Goal: Task Accomplishment & Management: Use online tool/utility

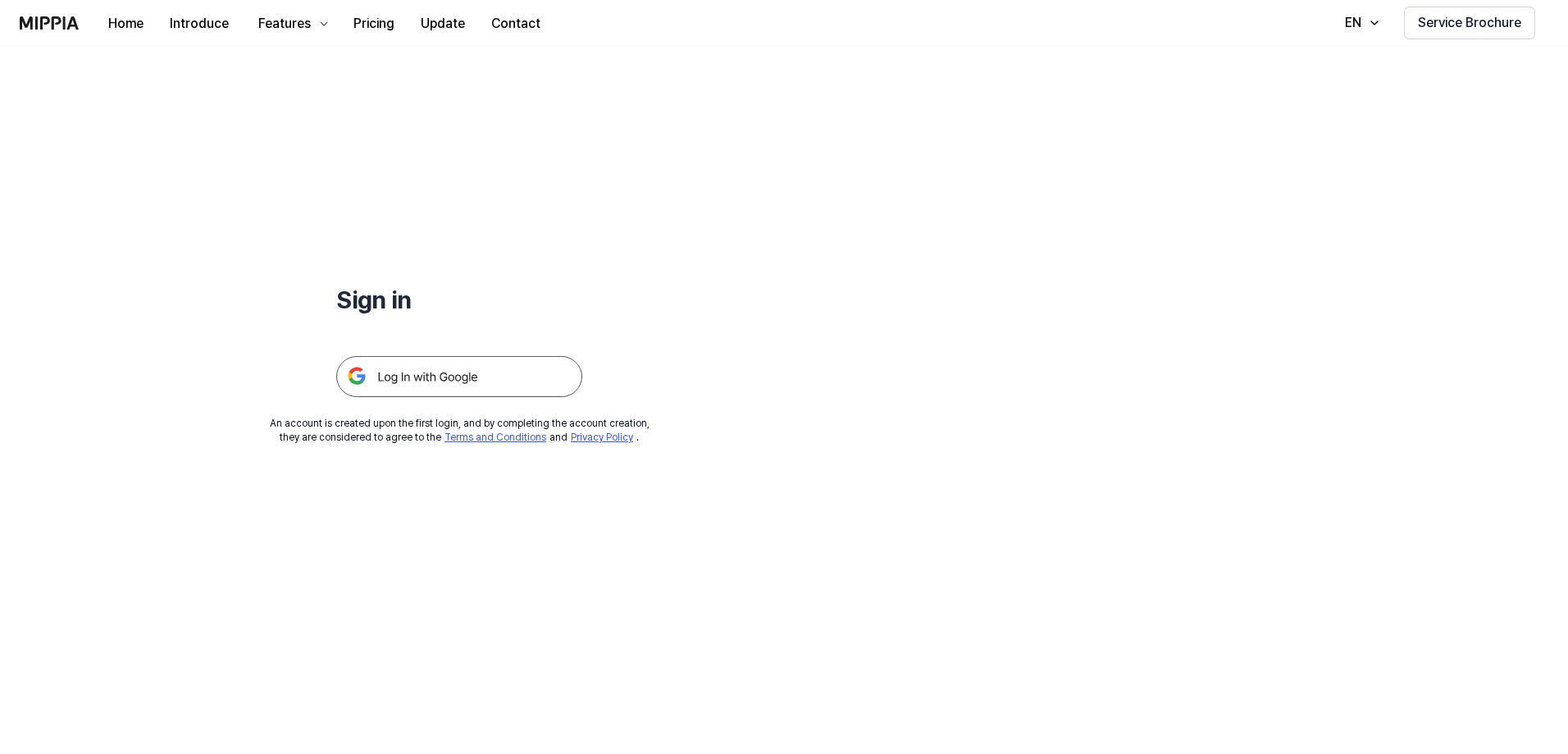
click at [480, 375] on img at bounding box center [459, 377] width 246 height 41
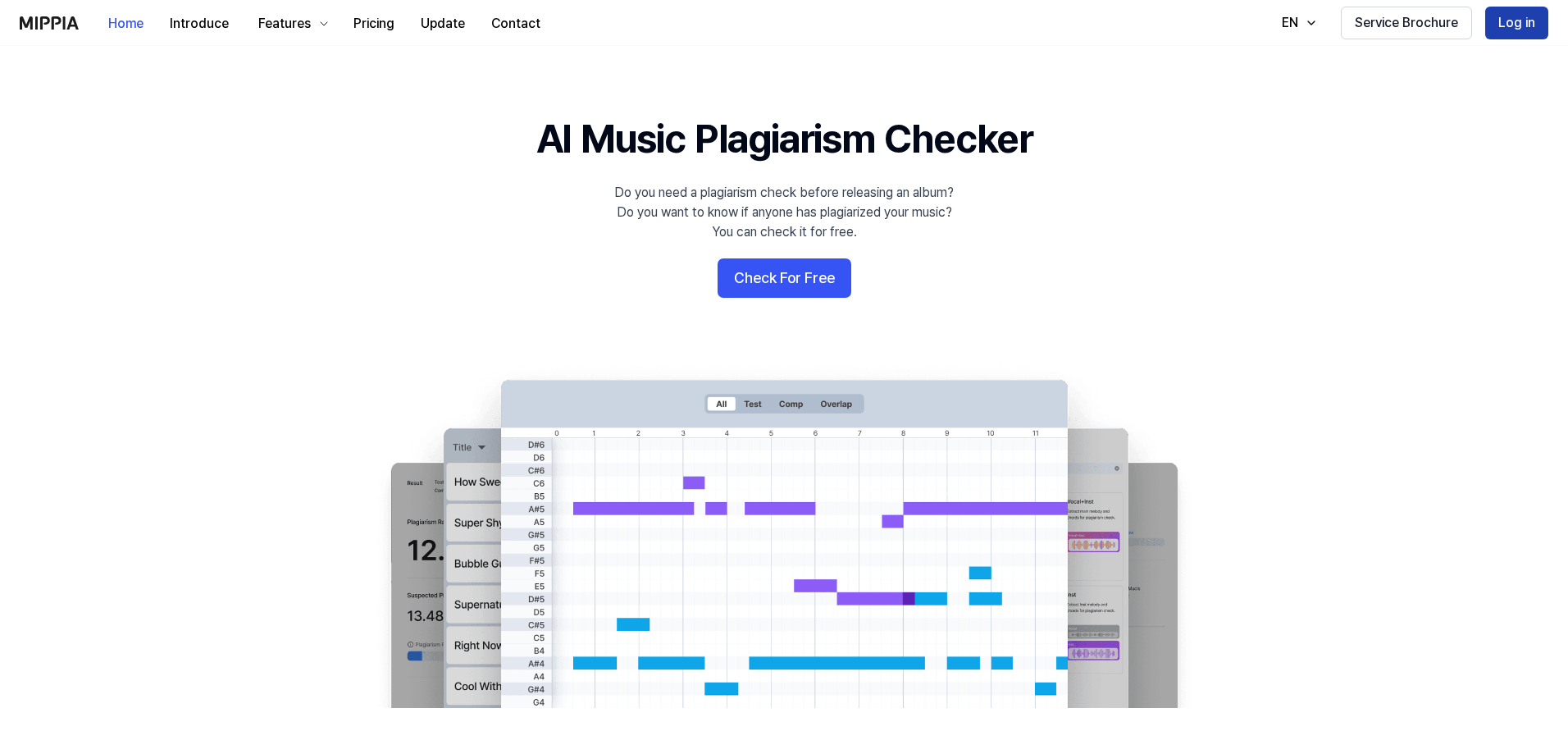
click at [1504, 25] on button "Log in" at bounding box center [1517, 23] width 63 height 33
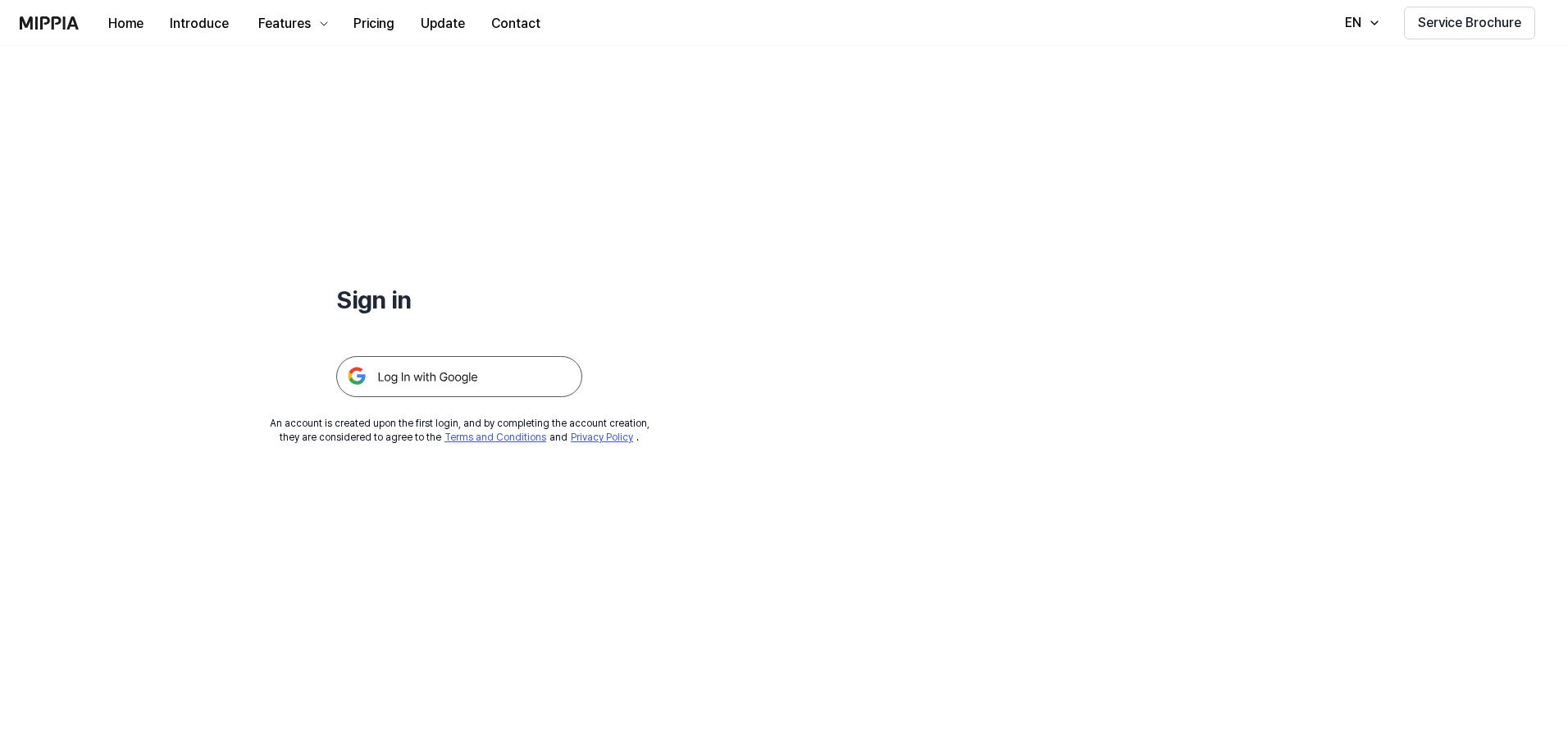
click at [534, 379] on img at bounding box center [459, 377] width 246 height 41
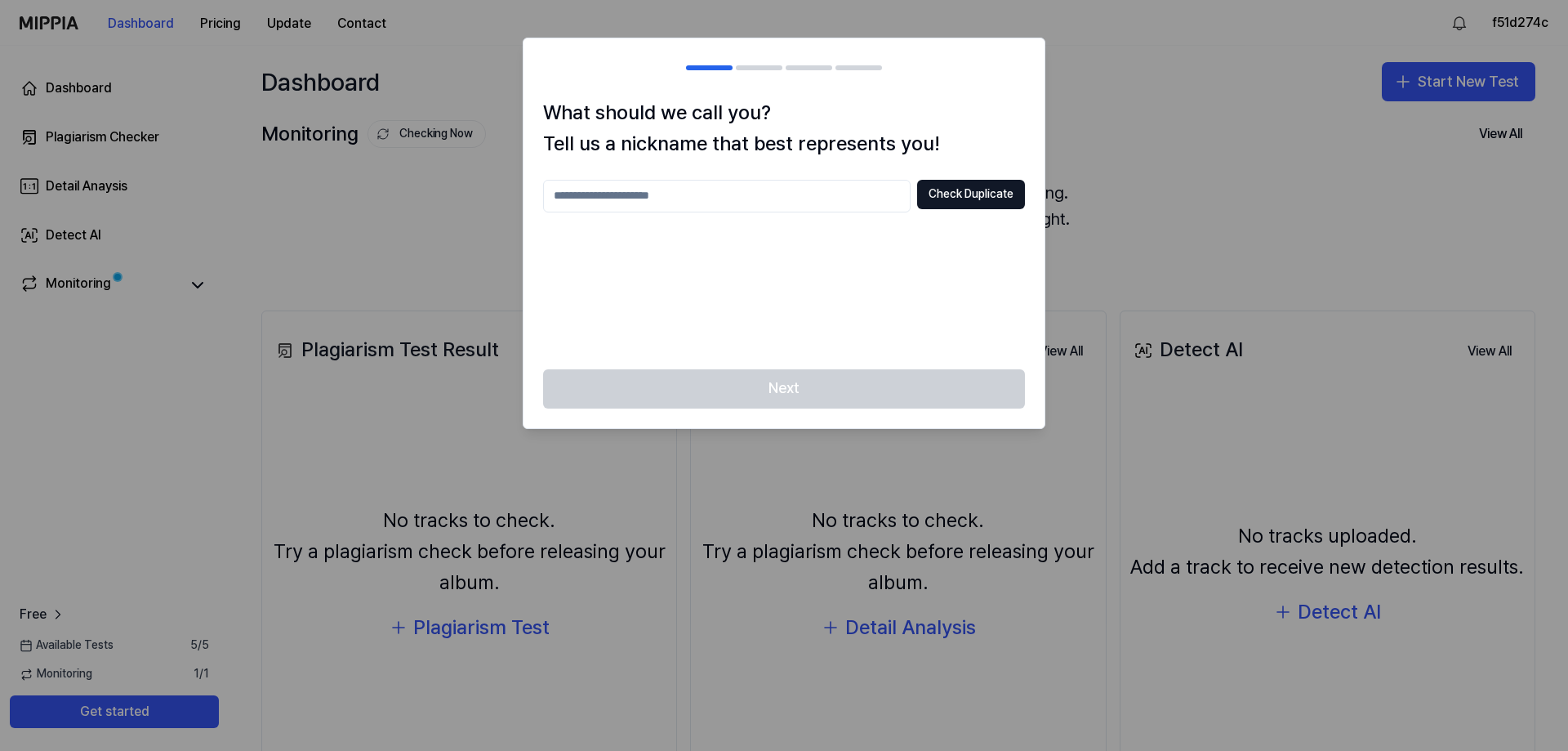
click at [846, 192] on input "text" at bounding box center [726, 195] width 367 height 32
type input "***"
click at [948, 195] on button "Check Duplicate" at bounding box center [970, 194] width 108 height 29
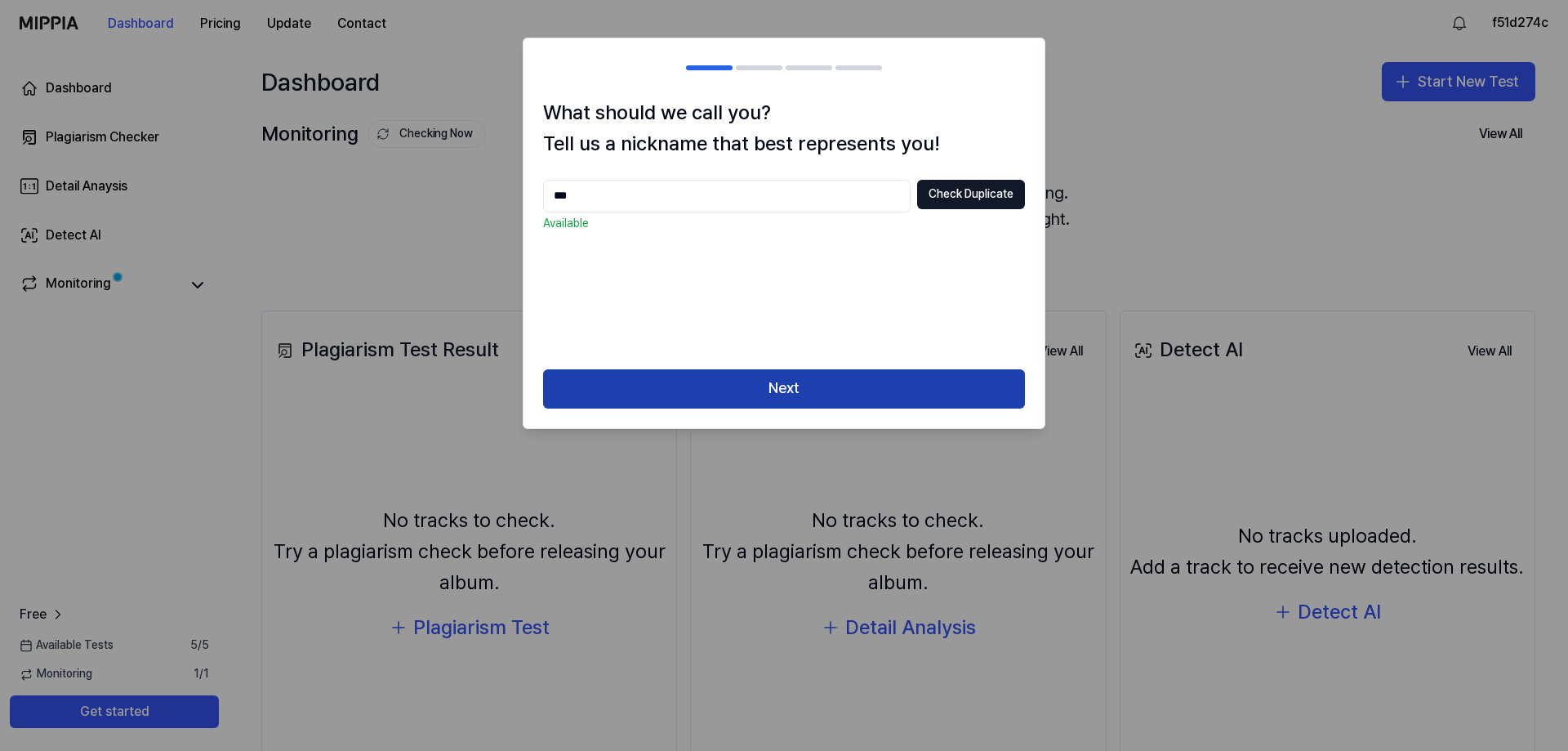
click at [868, 382] on button "Next" at bounding box center [783, 389] width 482 height 39
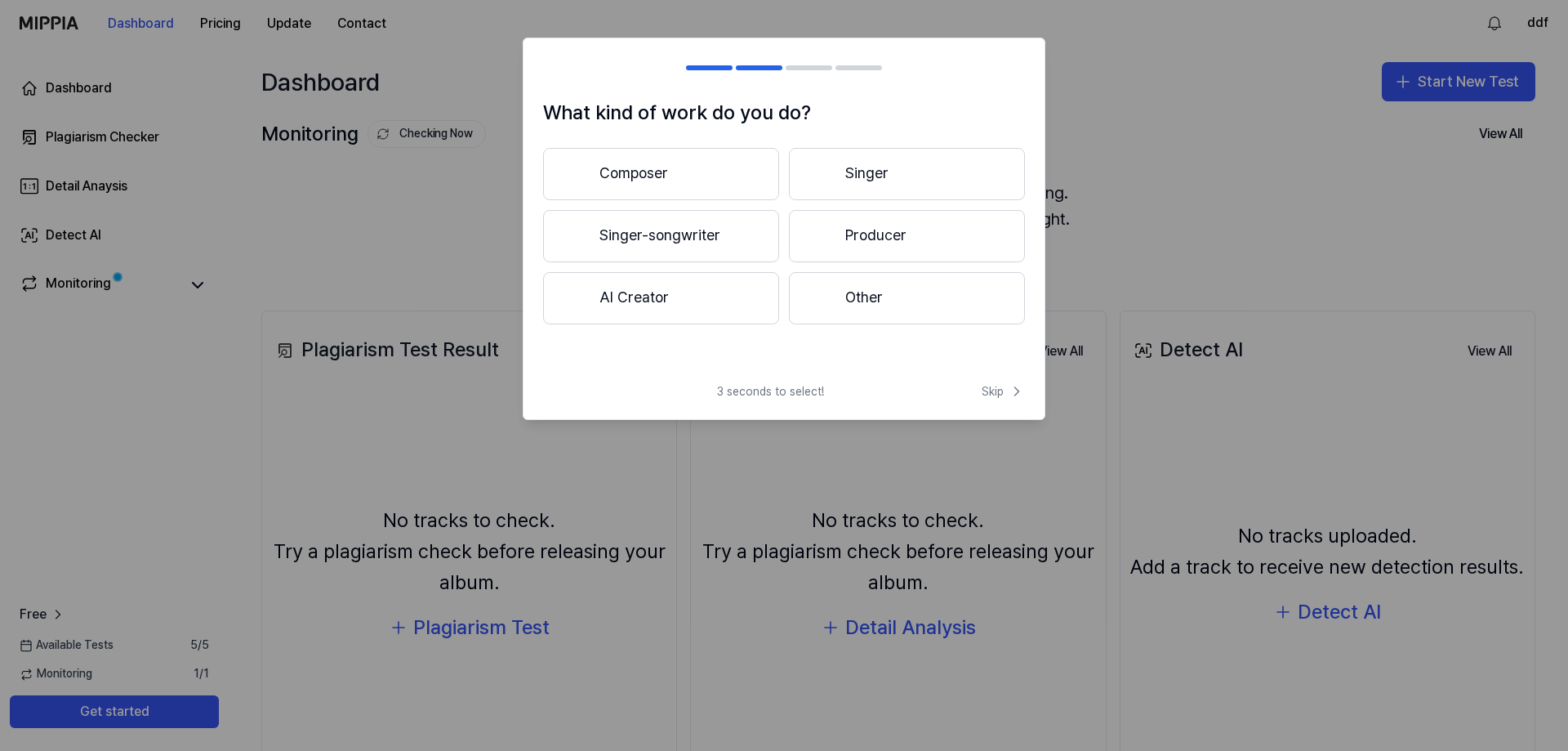
click at [920, 293] on button "Other" at bounding box center [907, 297] width 235 height 52
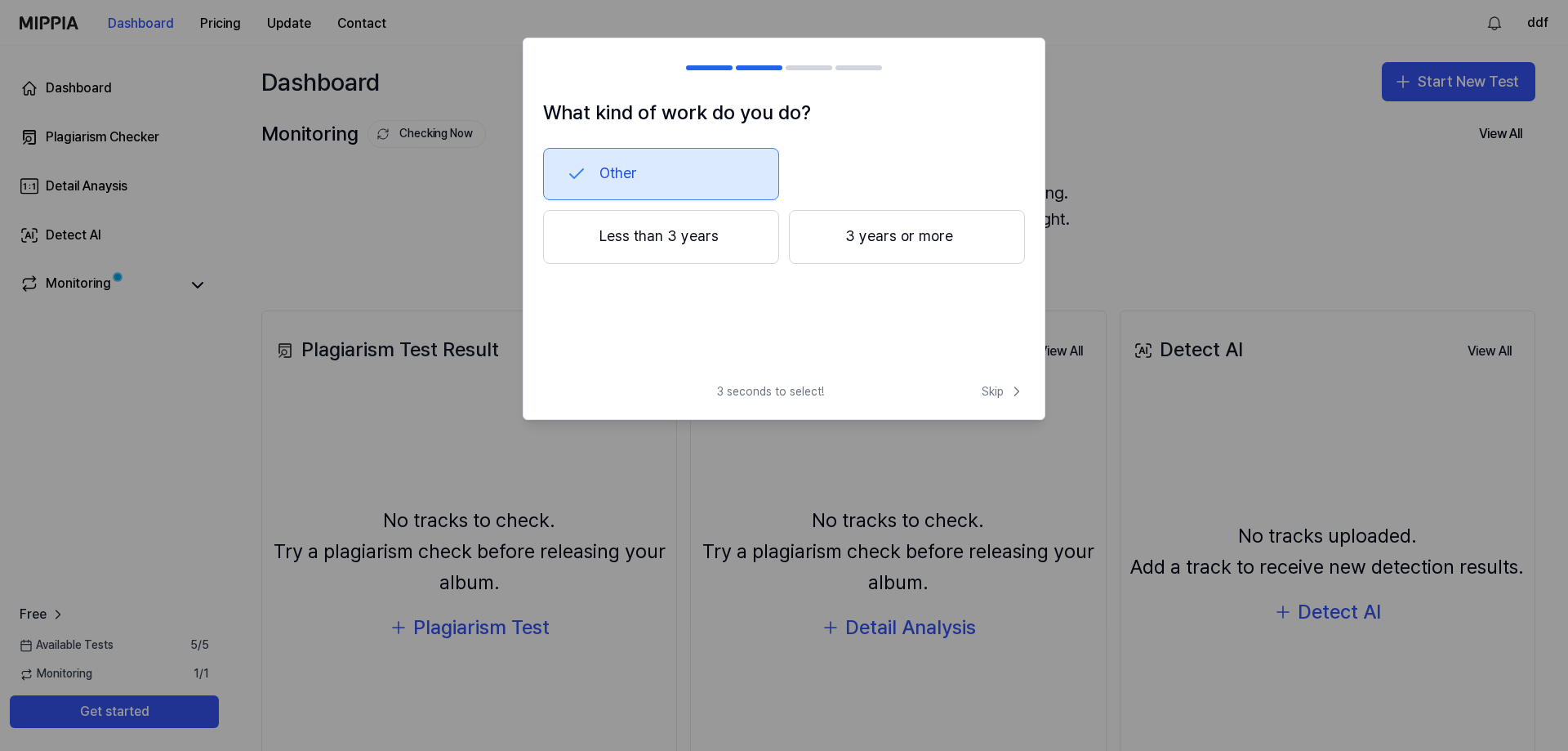
click at [698, 244] on button "Less than 3 years" at bounding box center [660, 237] width 235 height 54
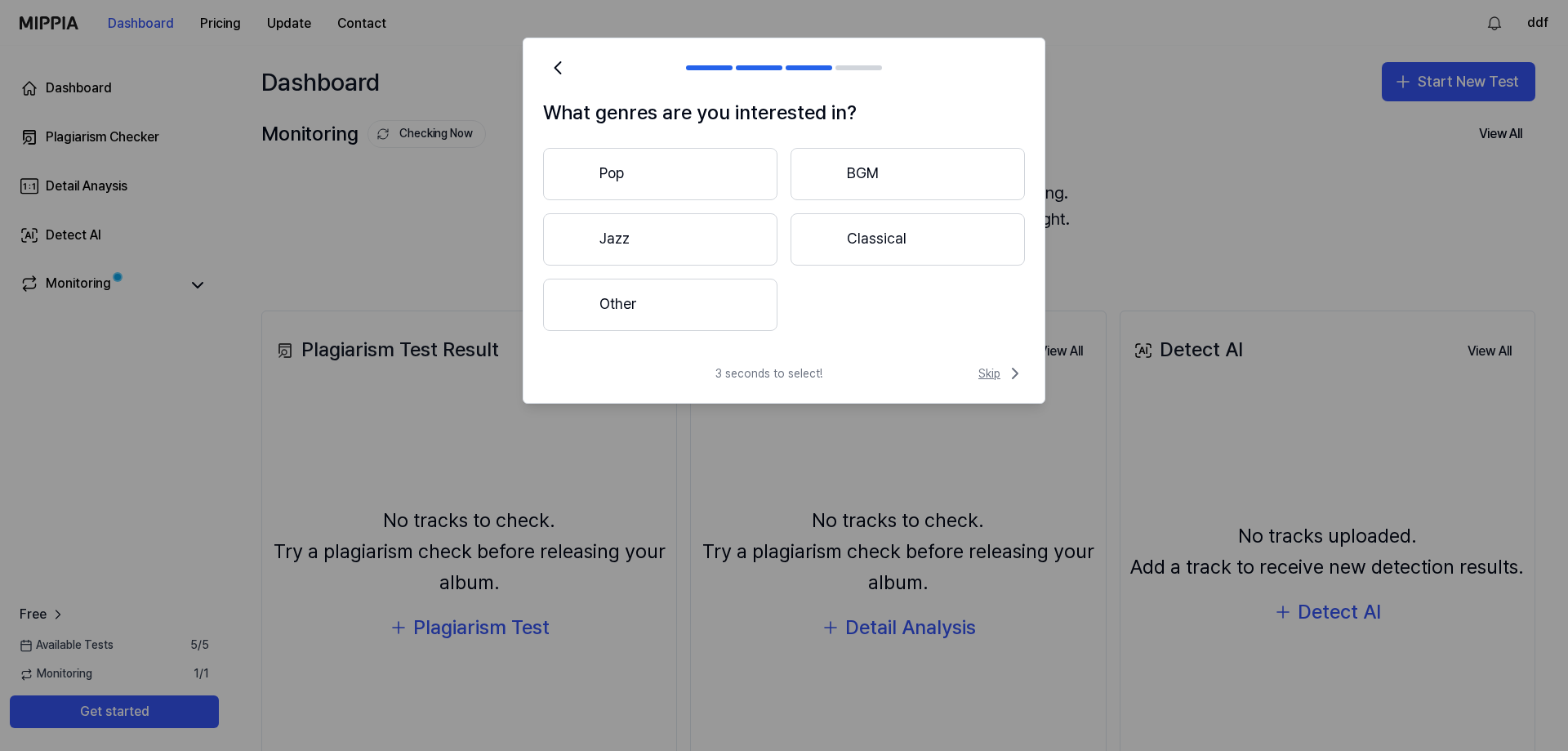
click at [996, 367] on span "Skip" at bounding box center [1001, 373] width 46 height 20
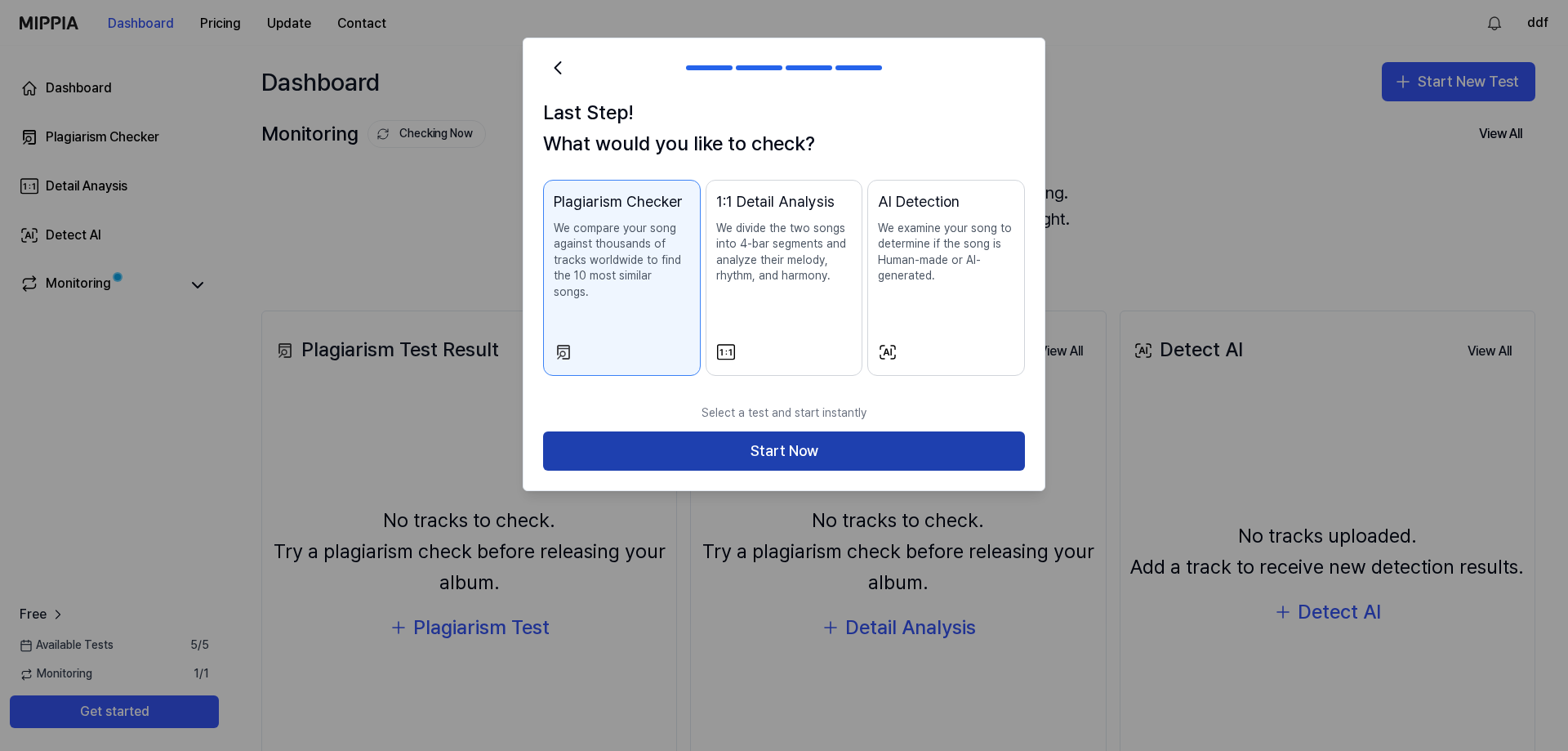
click at [890, 439] on button "Start Now" at bounding box center [783, 451] width 482 height 39
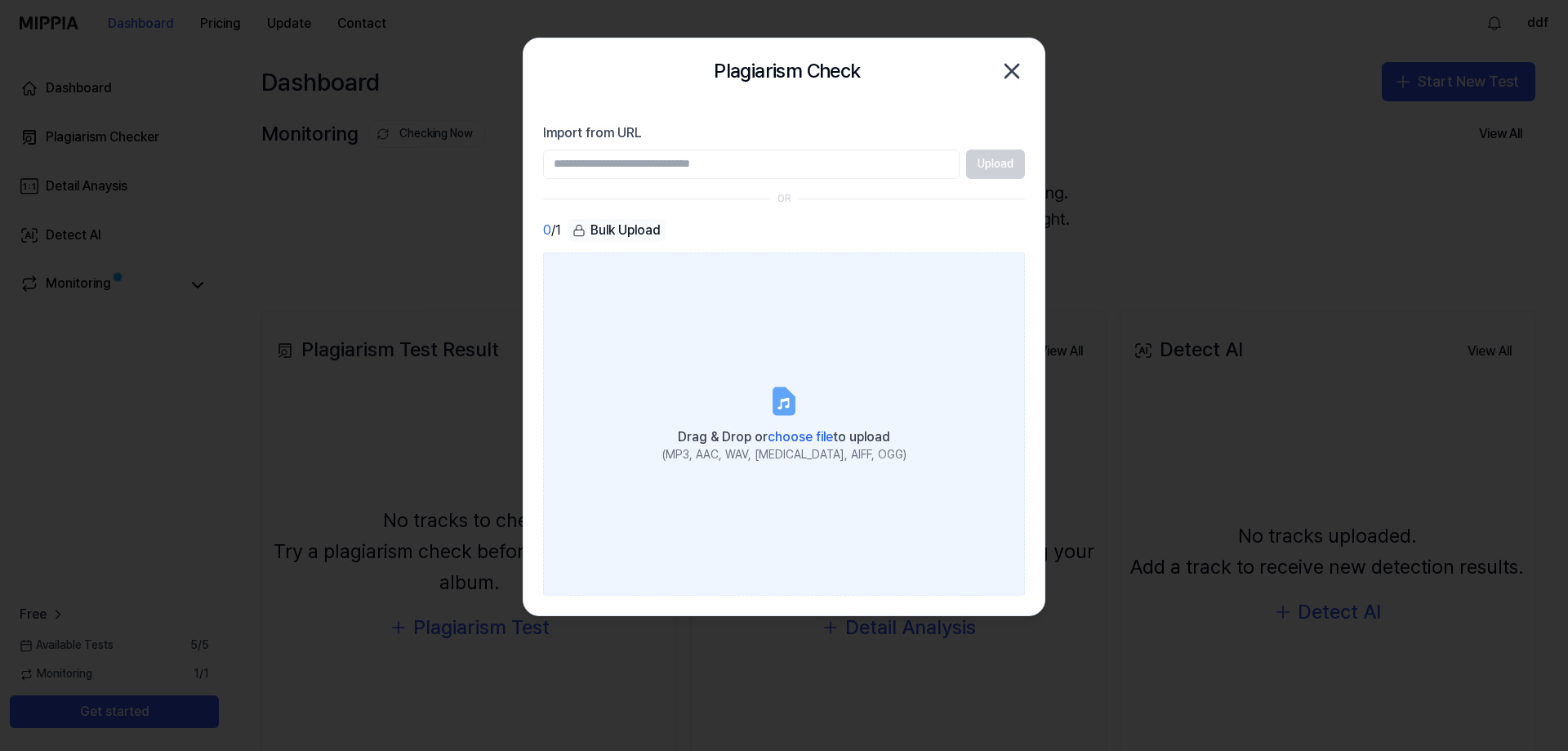
click at [823, 385] on label "Drag & Drop or choose file to upload (MP3, AAC, WAV, FLAC, AIFF, OGG)" at bounding box center [783, 423] width 482 height 343
click at [0, 0] on input "Drag & Drop or choose file to upload (MP3, AAC, WAV, FLAC, AIFF, OGG)" at bounding box center [0, 0] width 0 height 0
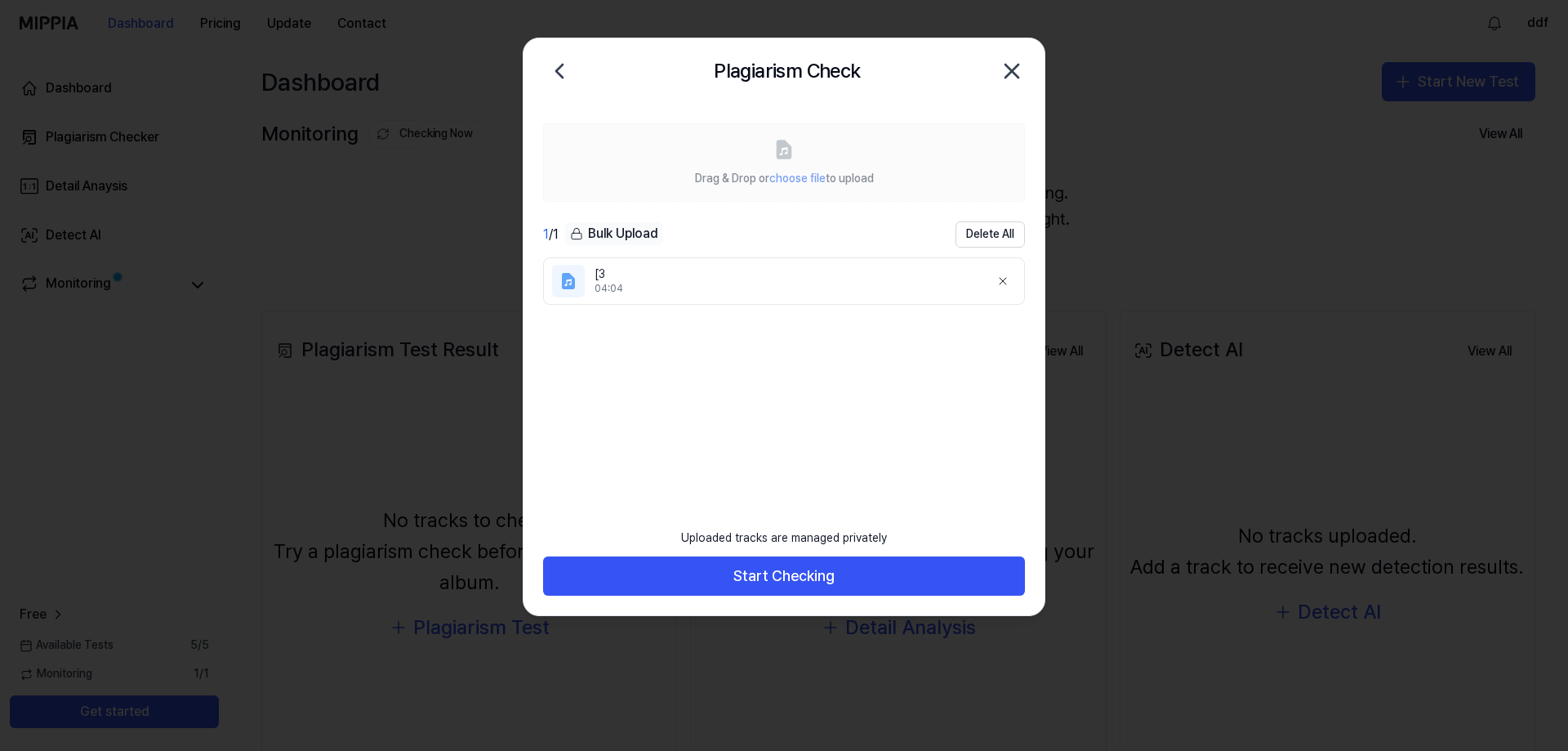
click at [783, 553] on div "Uploaded tracks are managed privately" at bounding box center [784, 538] width 226 height 36
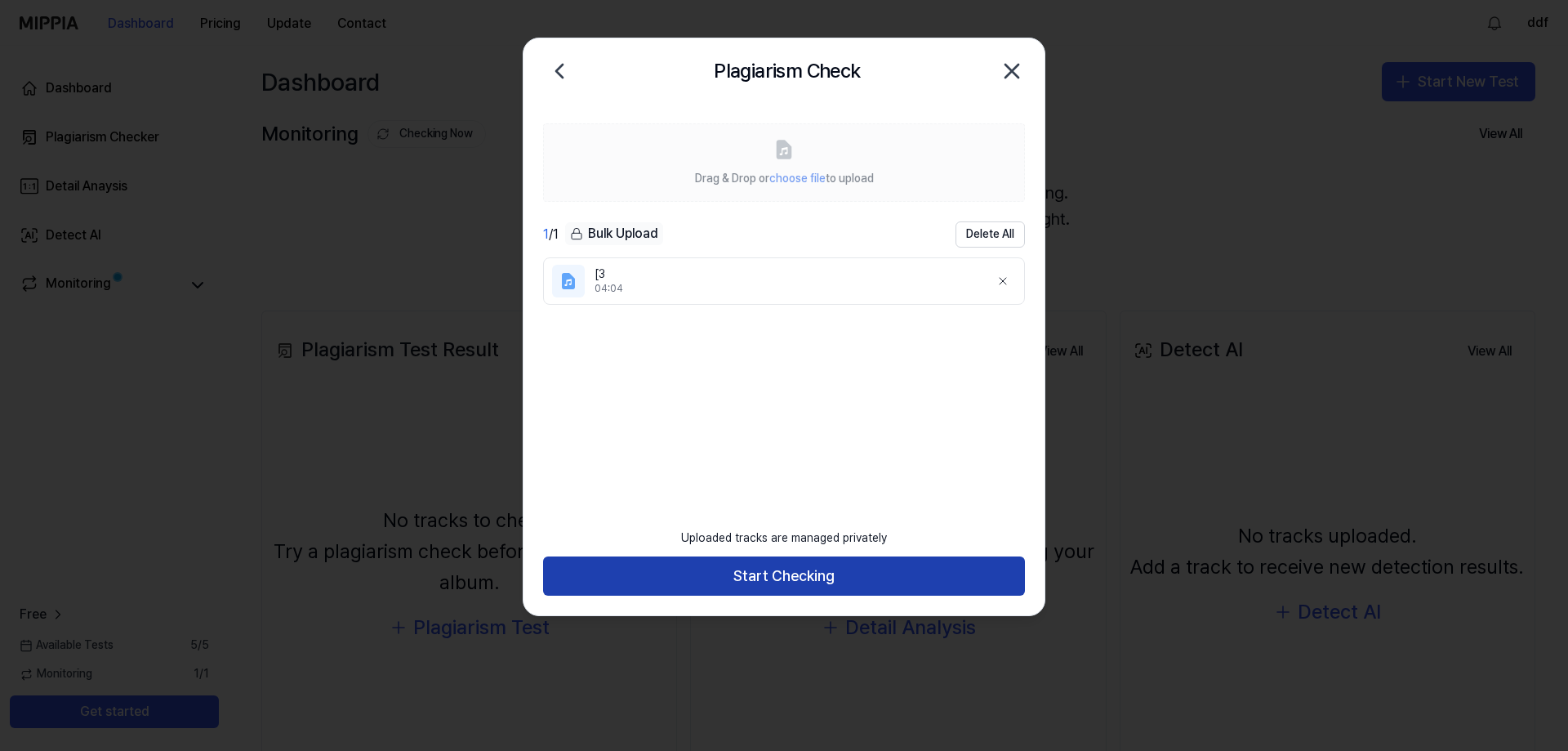
click at [785, 571] on button "Start Checking" at bounding box center [783, 576] width 482 height 39
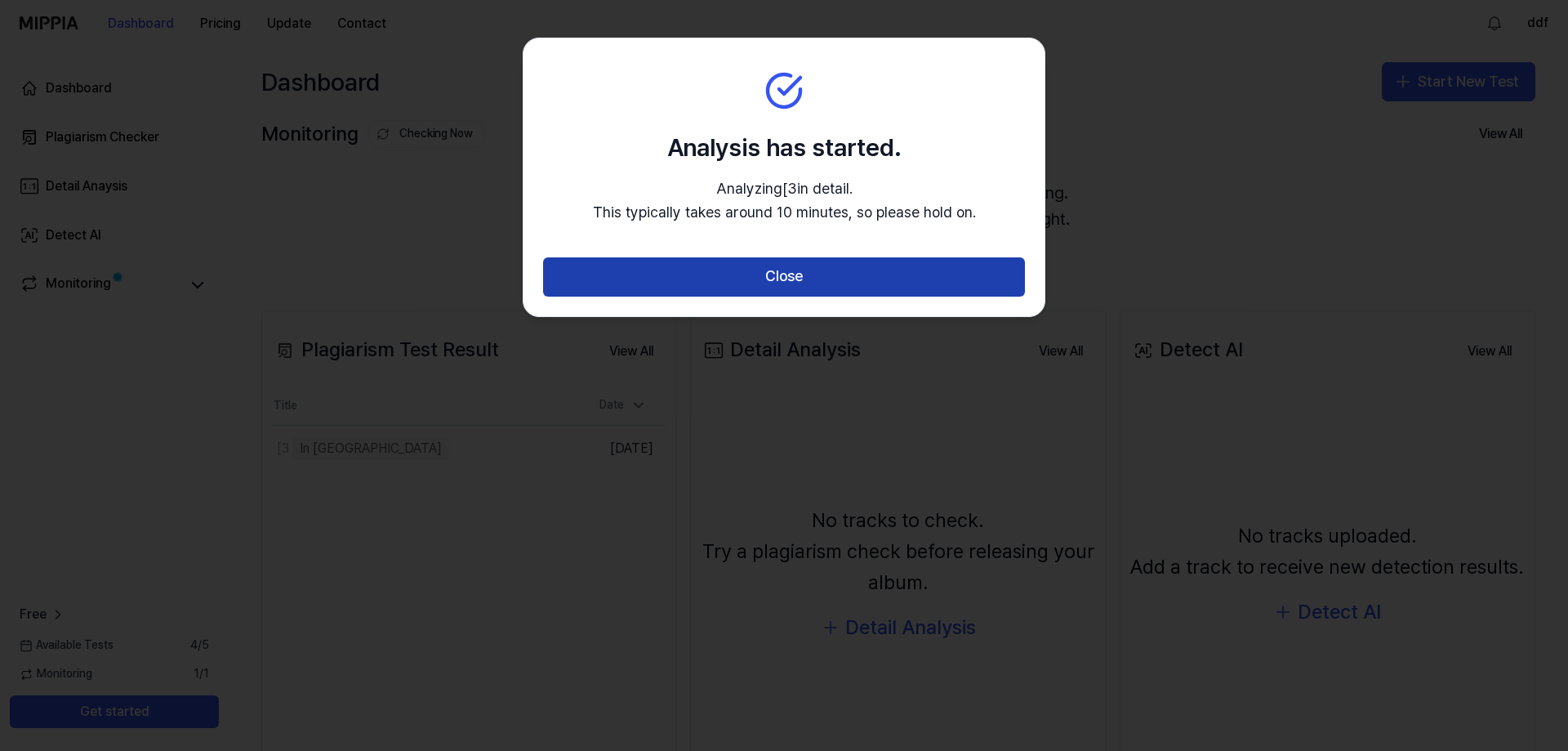
click at [813, 275] on button "Close" at bounding box center [783, 277] width 482 height 39
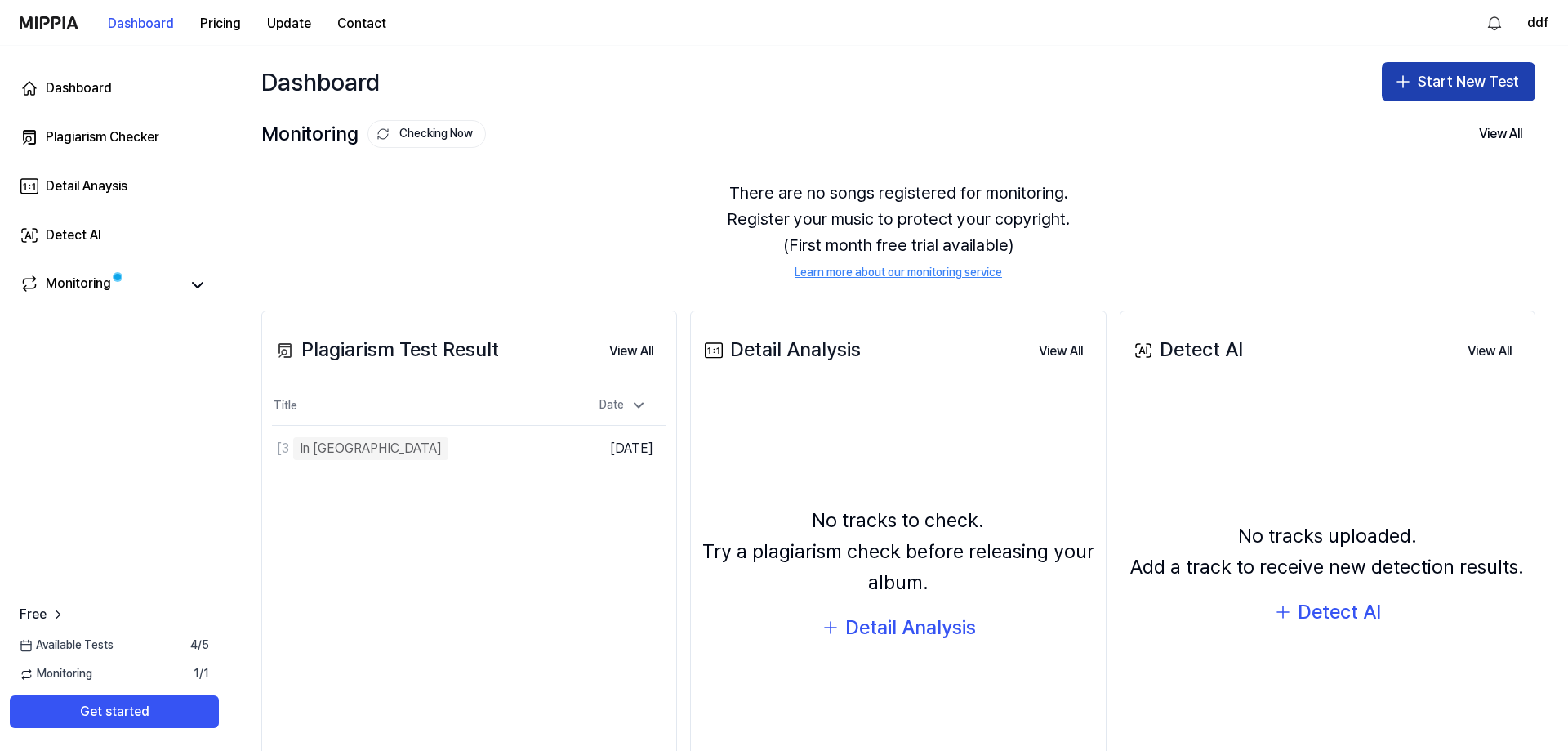
click at [1422, 82] on button "Start New Test" at bounding box center [1458, 81] width 153 height 39
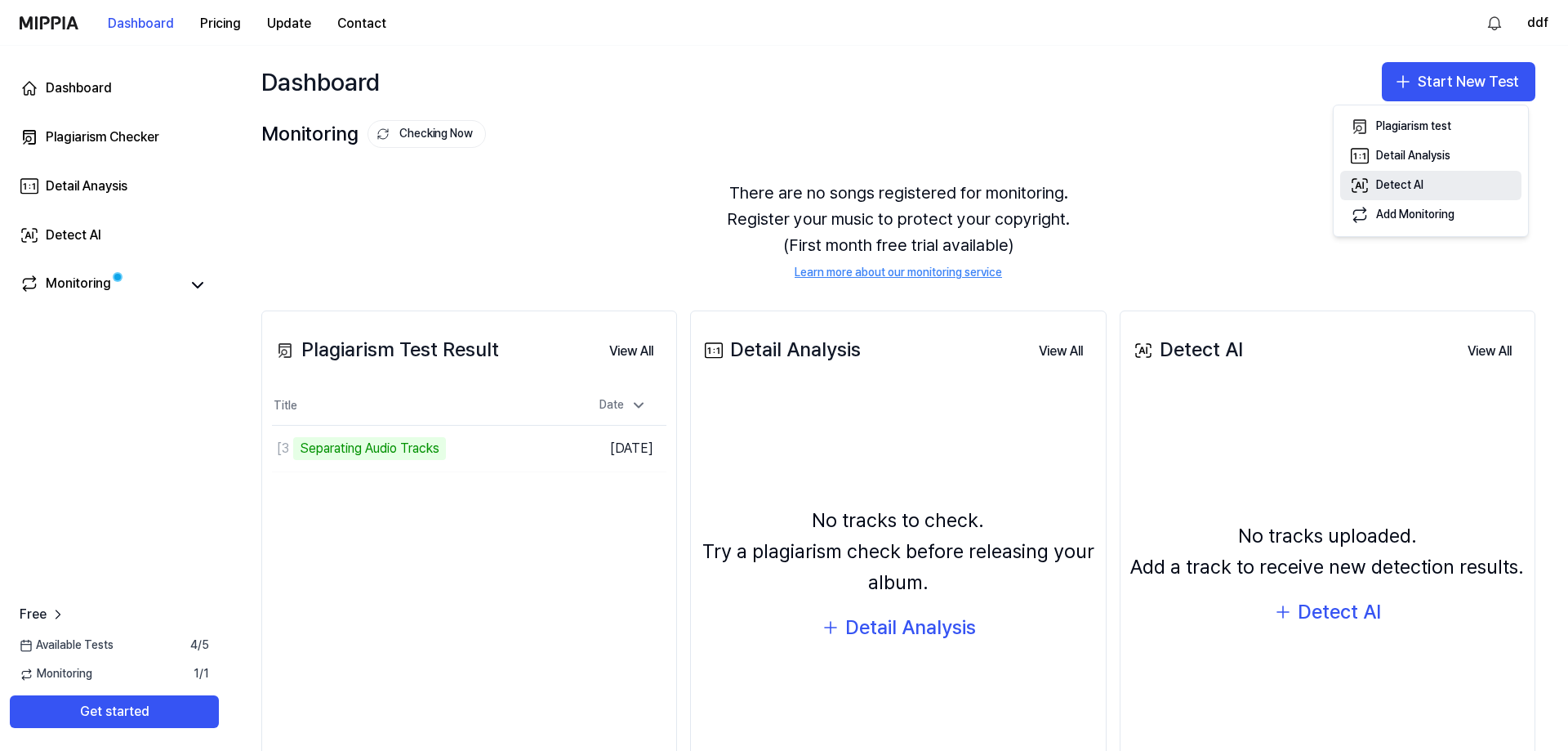
click at [1434, 182] on button "Detect AI" at bounding box center [1430, 186] width 182 height 29
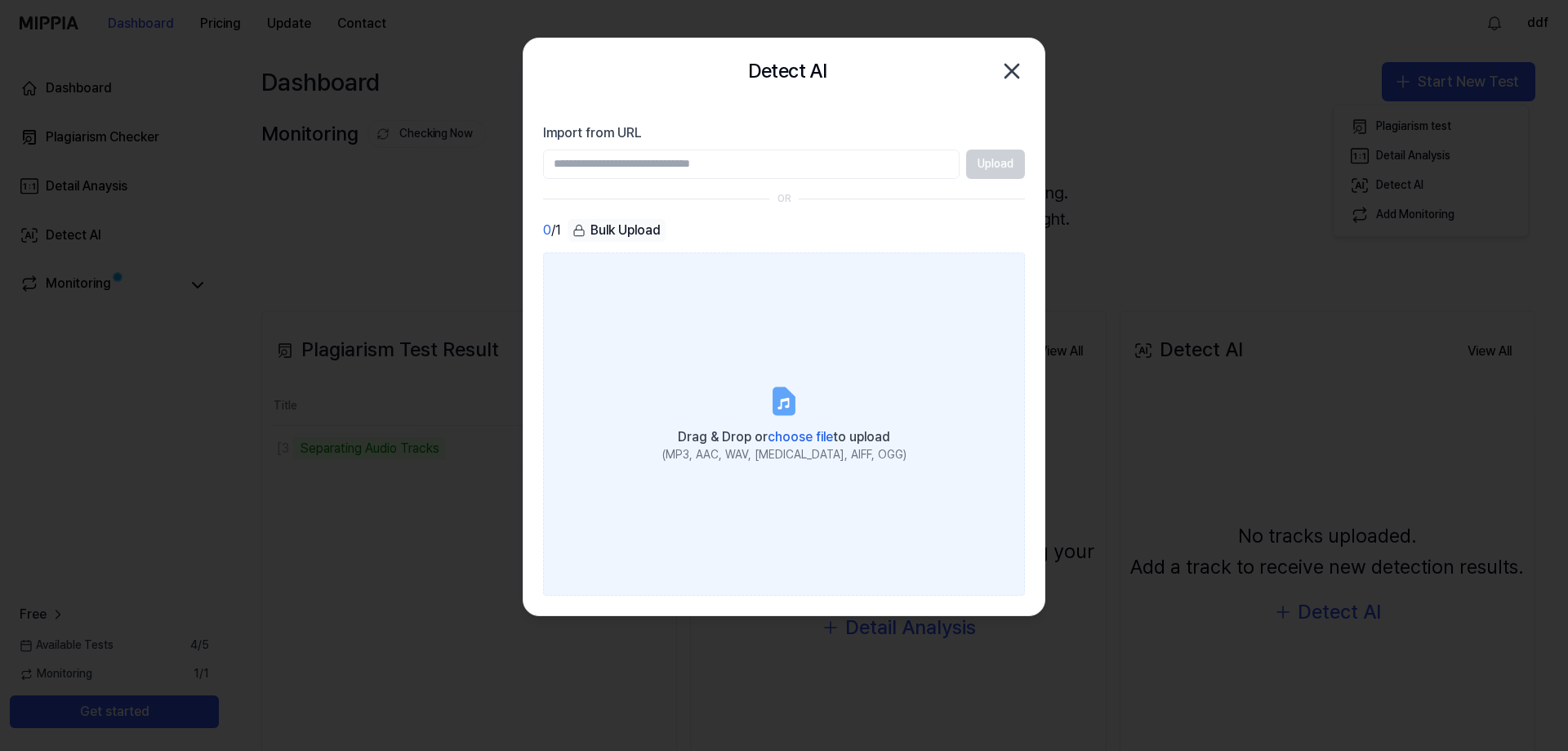
click at [752, 287] on label "Drag & Drop or choose file to upload (MP3, AAC, WAV, FLAC, AIFF, OGG)" at bounding box center [783, 423] width 482 height 343
click at [0, 0] on input "Drag & Drop or choose file to upload (MP3, AAC, WAV, FLAC, AIFF, OGG)" at bounding box center [0, 0] width 0 height 0
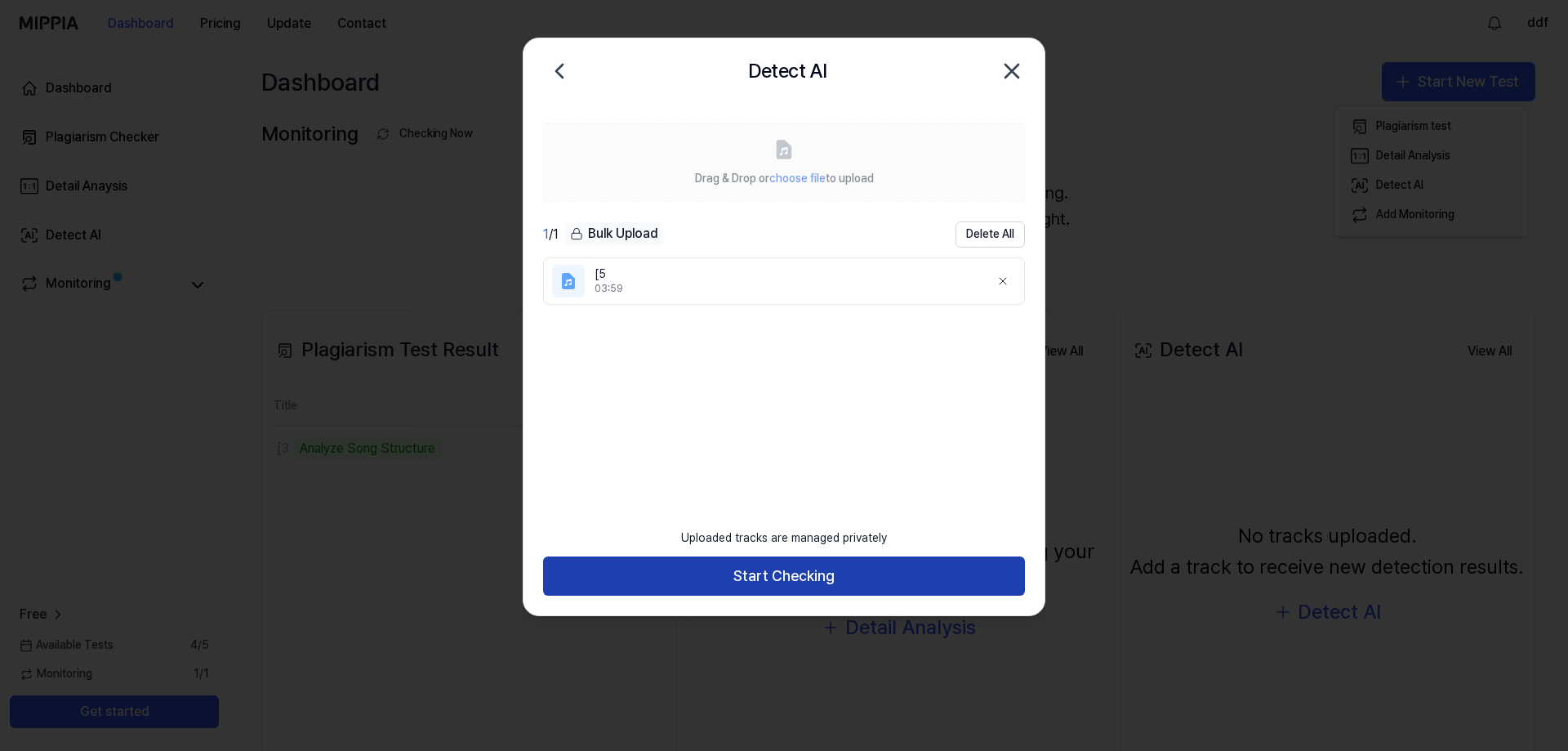
click at [831, 576] on button "Start Checking" at bounding box center [783, 576] width 482 height 39
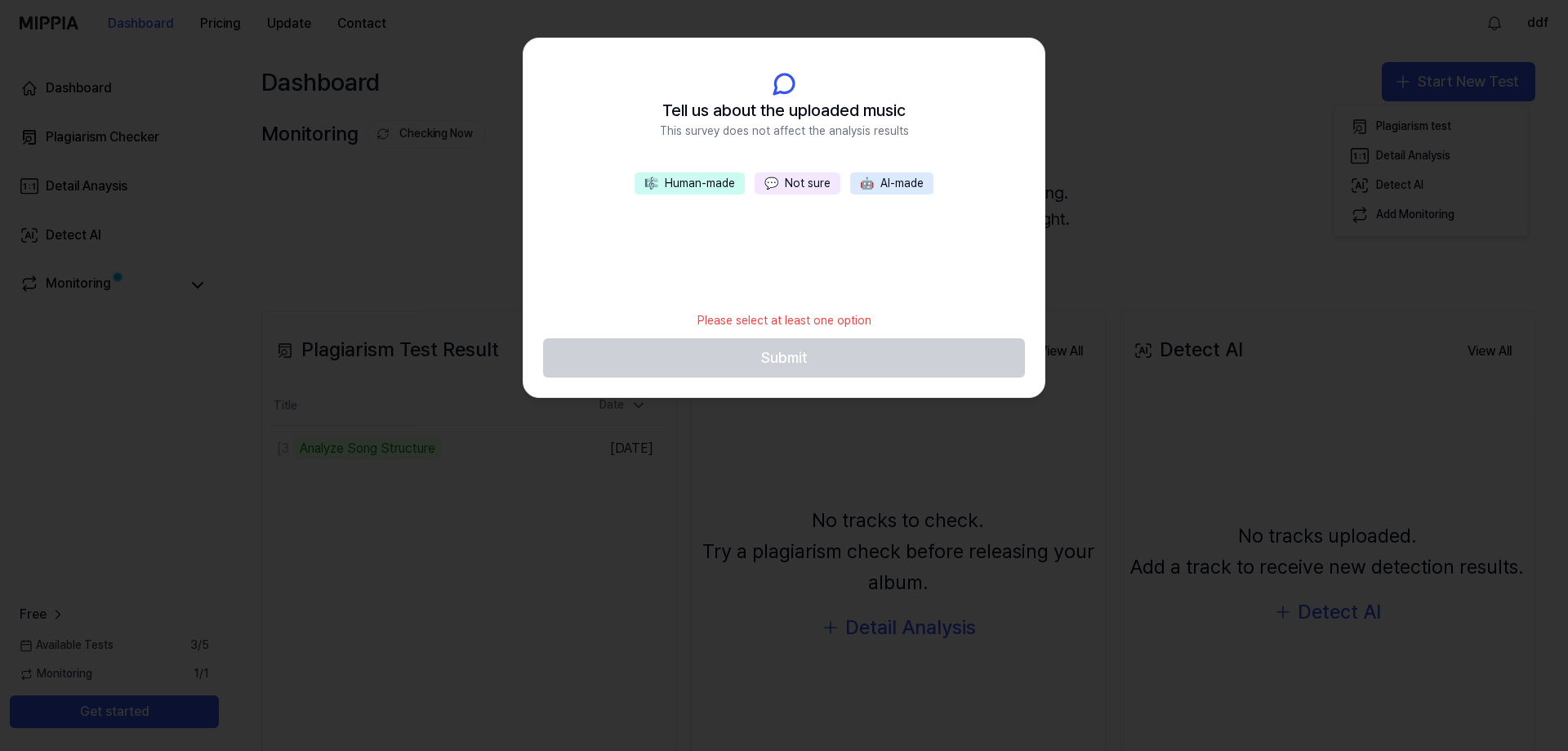
click at [812, 190] on button "💬 Not sure" at bounding box center [797, 184] width 85 height 23
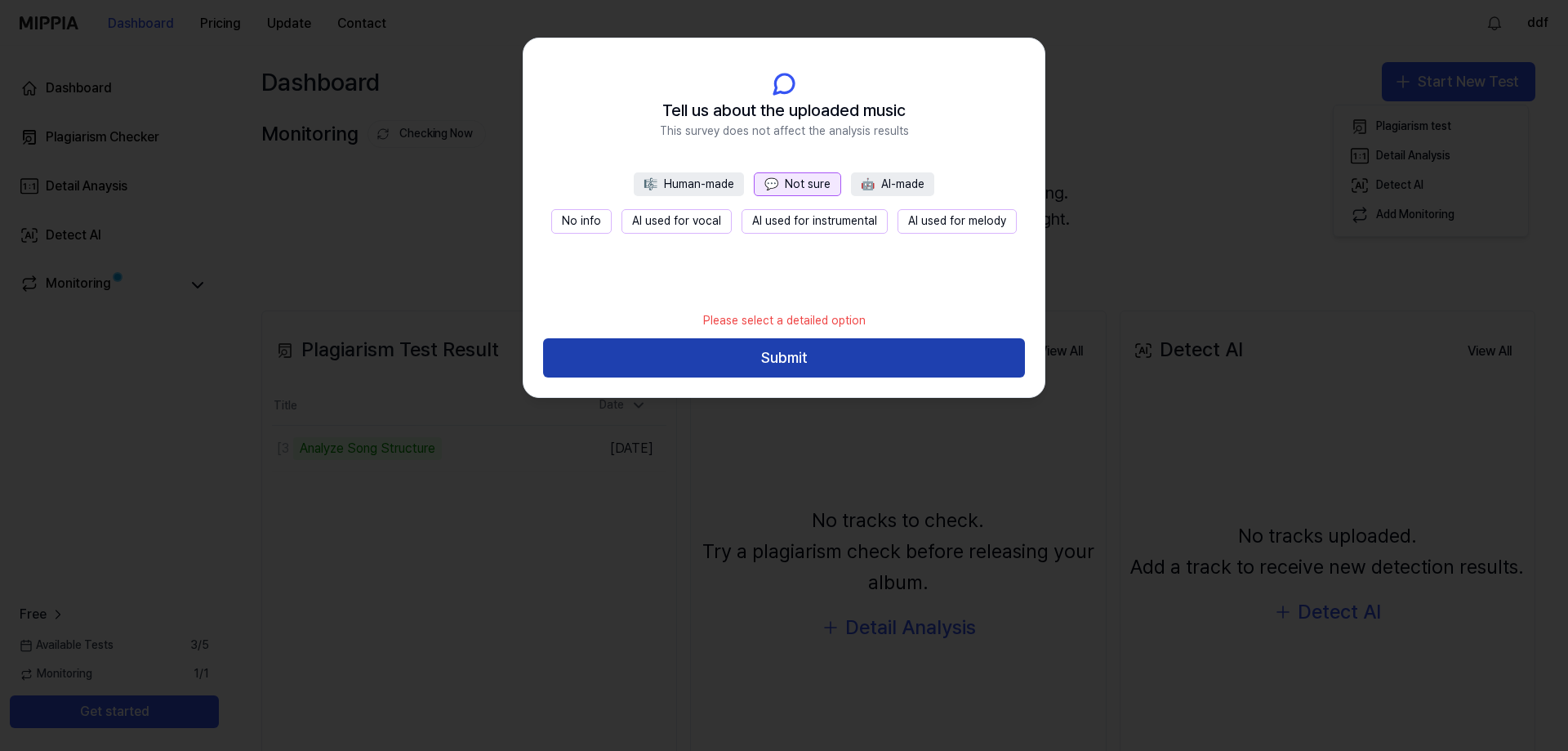
click at [834, 352] on button "Submit" at bounding box center [783, 357] width 482 height 39
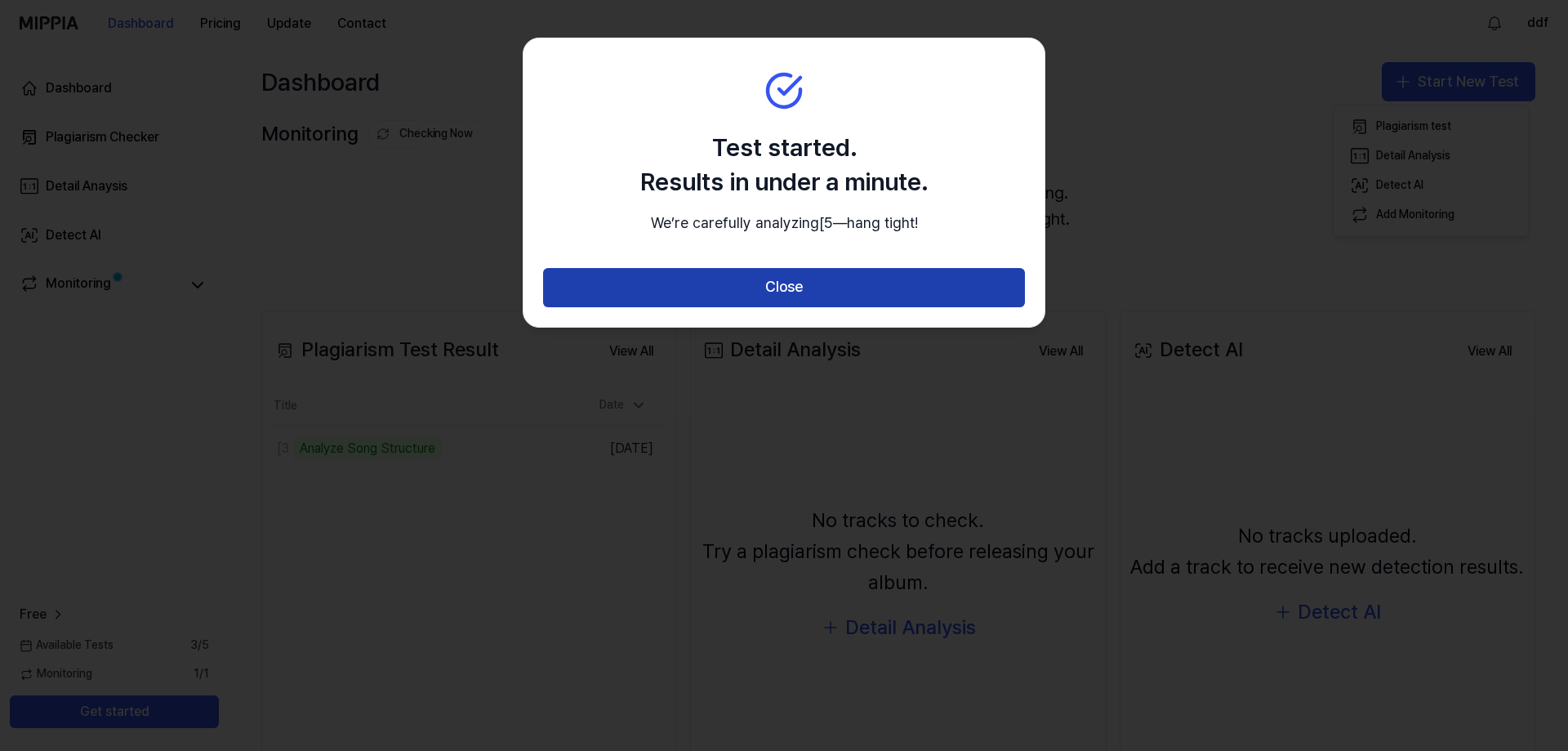
click at [834, 307] on button "Close" at bounding box center [783, 288] width 482 height 39
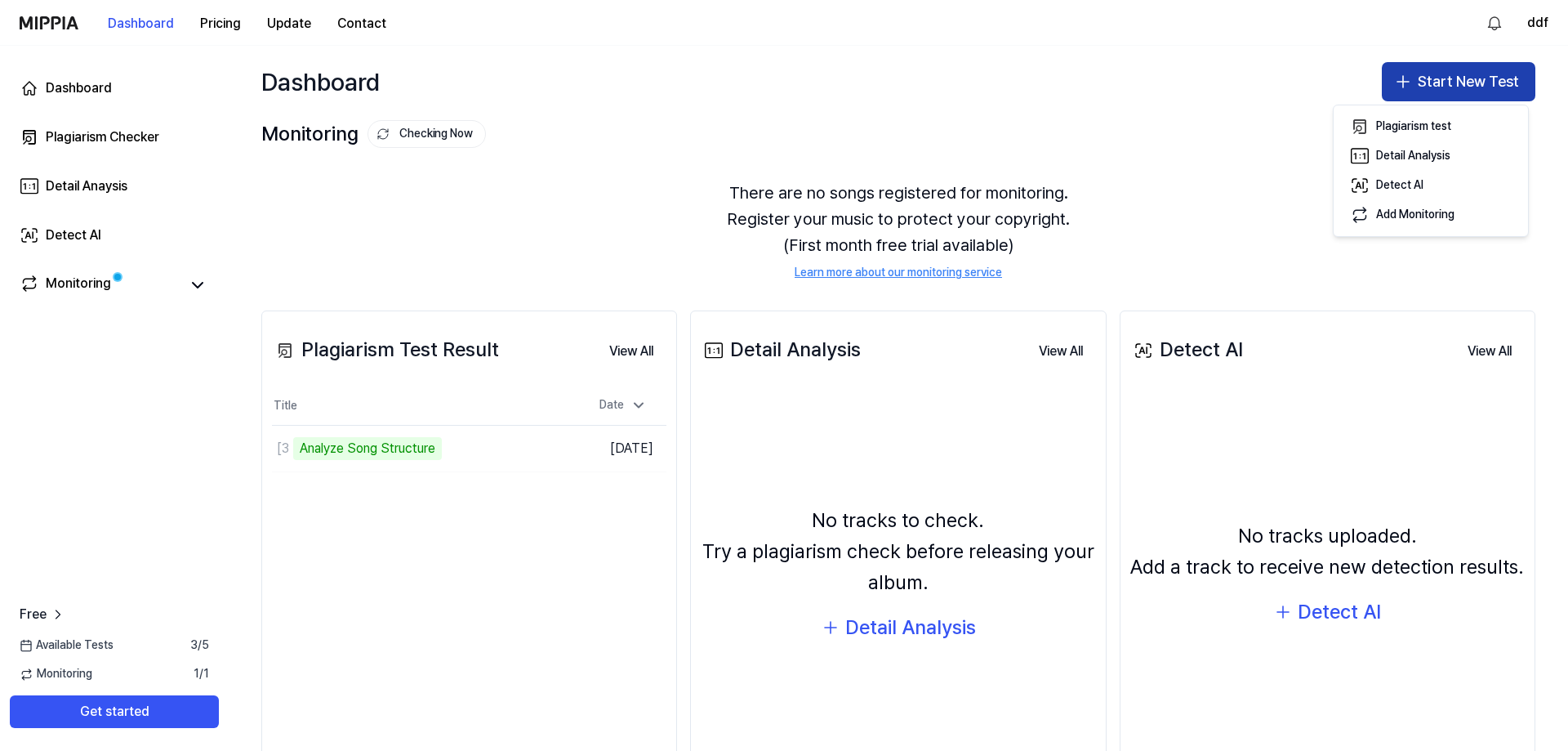
click at [1447, 95] on button "Start New Test" at bounding box center [1458, 81] width 153 height 39
click at [1449, 88] on button "Start New Test" at bounding box center [1458, 81] width 153 height 39
click at [1423, 183] on div "Detect AI" at bounding box center [1399, 186] width 47 height 17
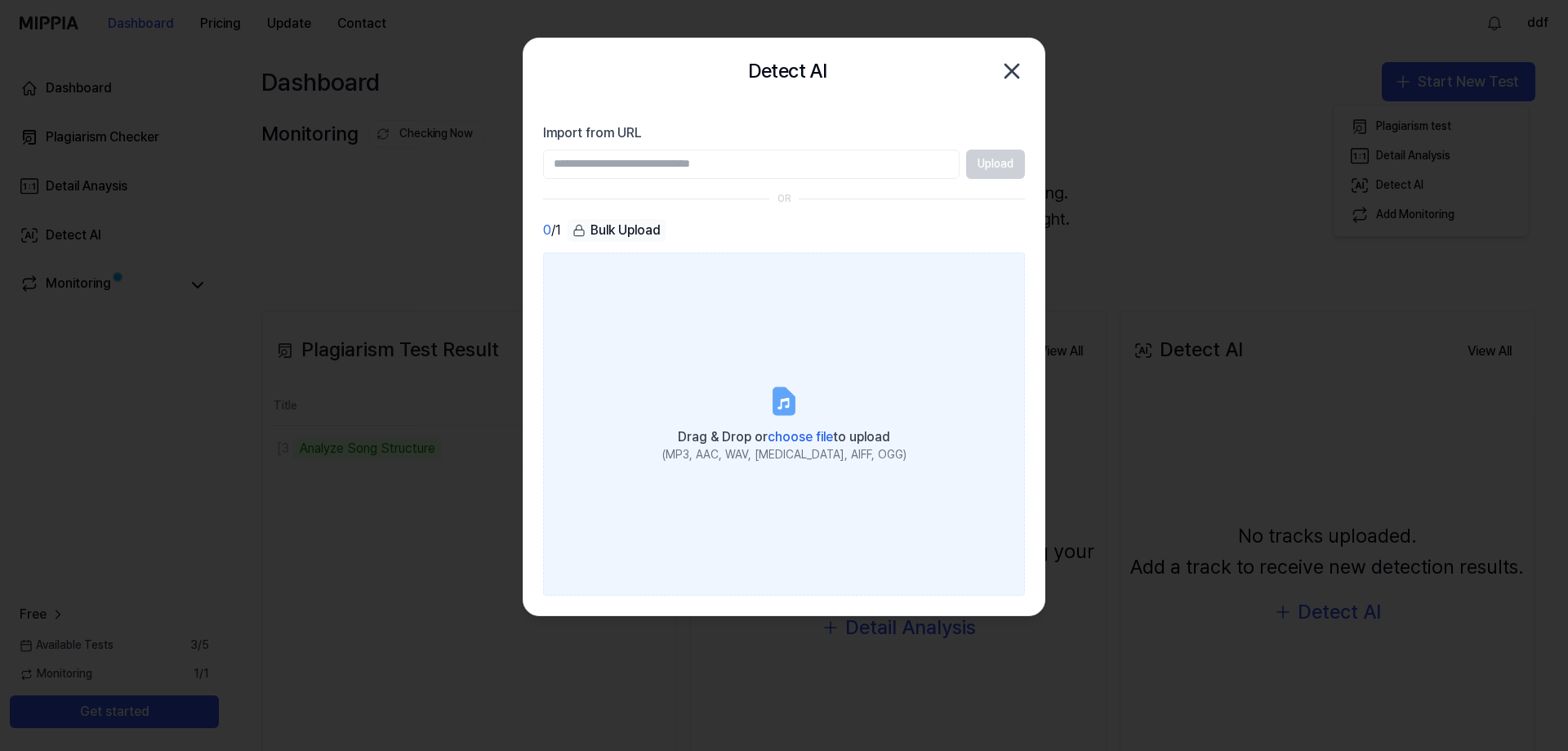
click at [785, 464] on label "Drag & Drop or choose file to upload (MP3, AAC, WAV, FLAC, AIFF, OGG)" at bounding box center [783, 423] width 482 height 343
click at [0, 0] on input "Drag & Drop or choose file to upload (MP3, AAC, WAV, FLAC, AIFF, OGG)" at bounding box center [0, 0] width 0 height 0
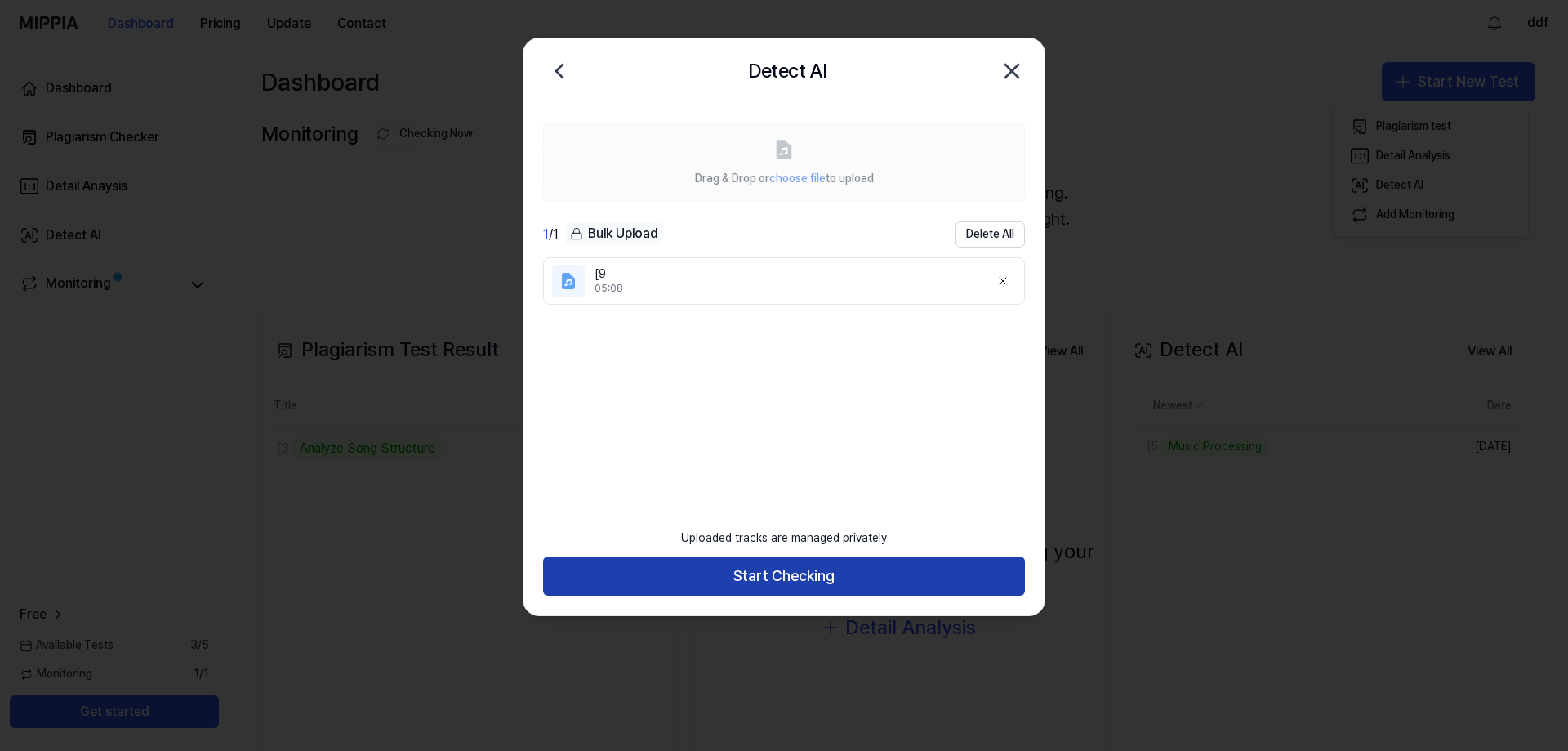
click at [793, 581] on button "Start Checking" at bounding box center [783, 576] width 482 height 39
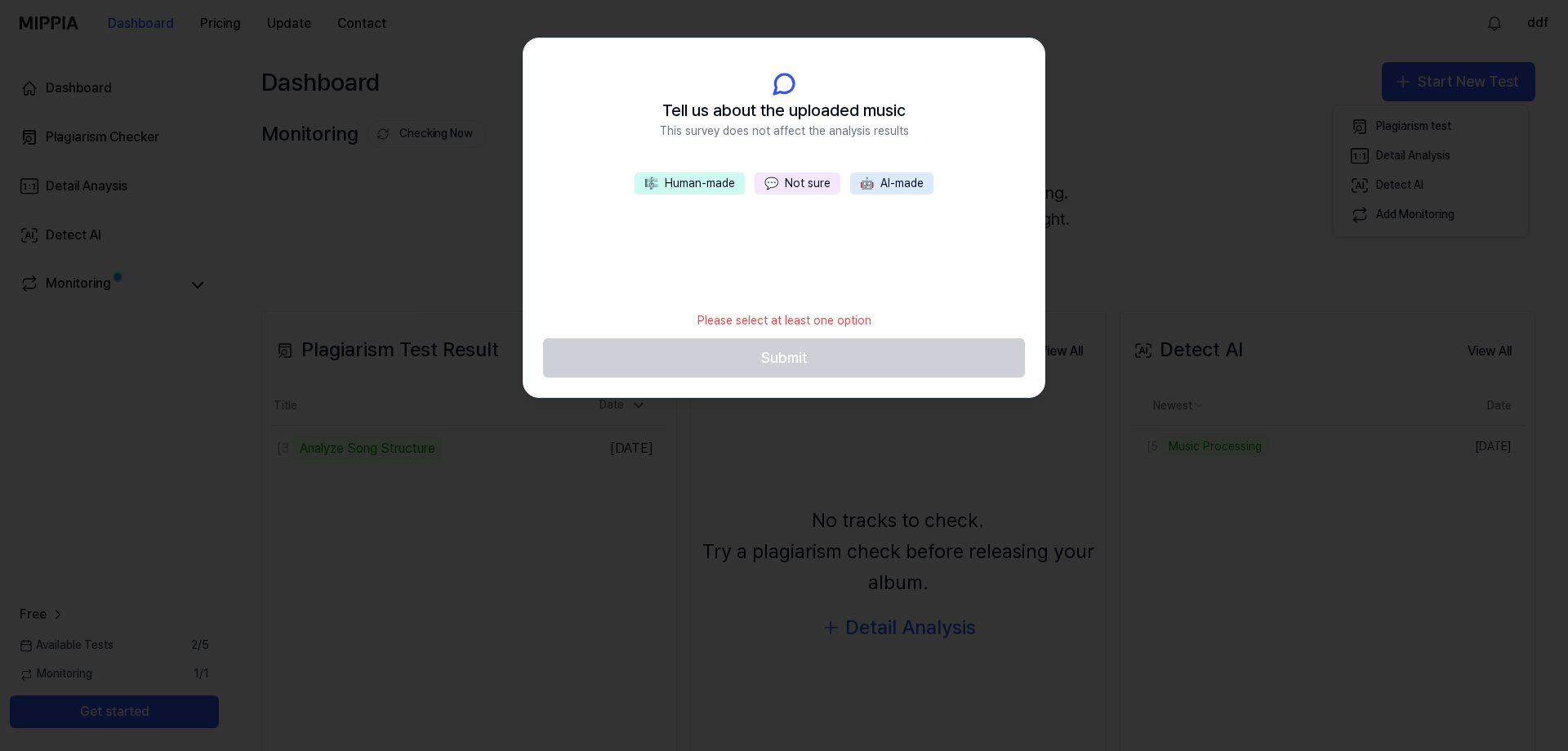
click at [795, 193] on button "💬 Not sure" at bounding box center [797, 184] width 85 height 23
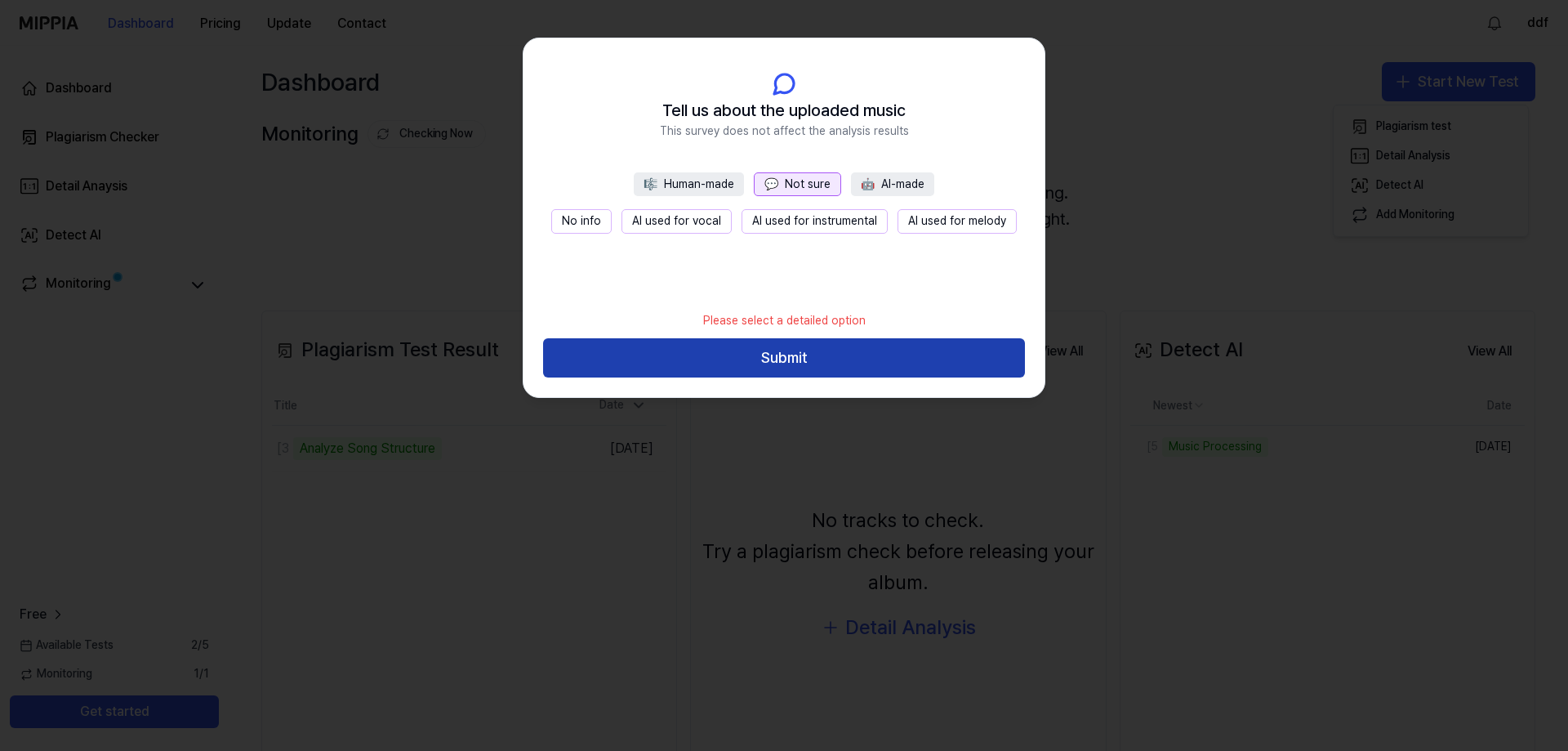
click at [812, 367] on button "Submit" at bounding box center [783, 357] width 482 height 39
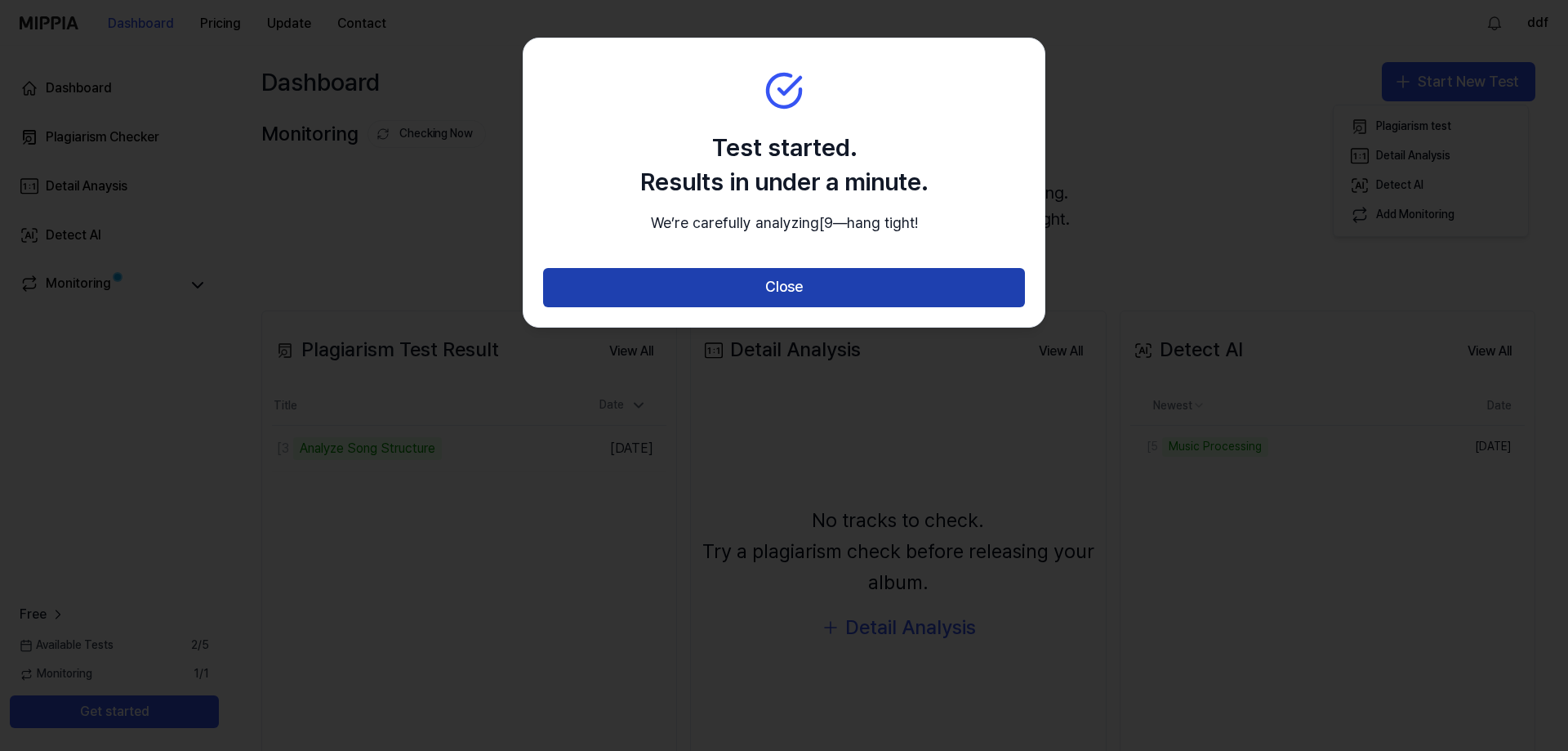
click at [776, 292] on button "Close" at bounding box center [783, 288] width 482 height 39
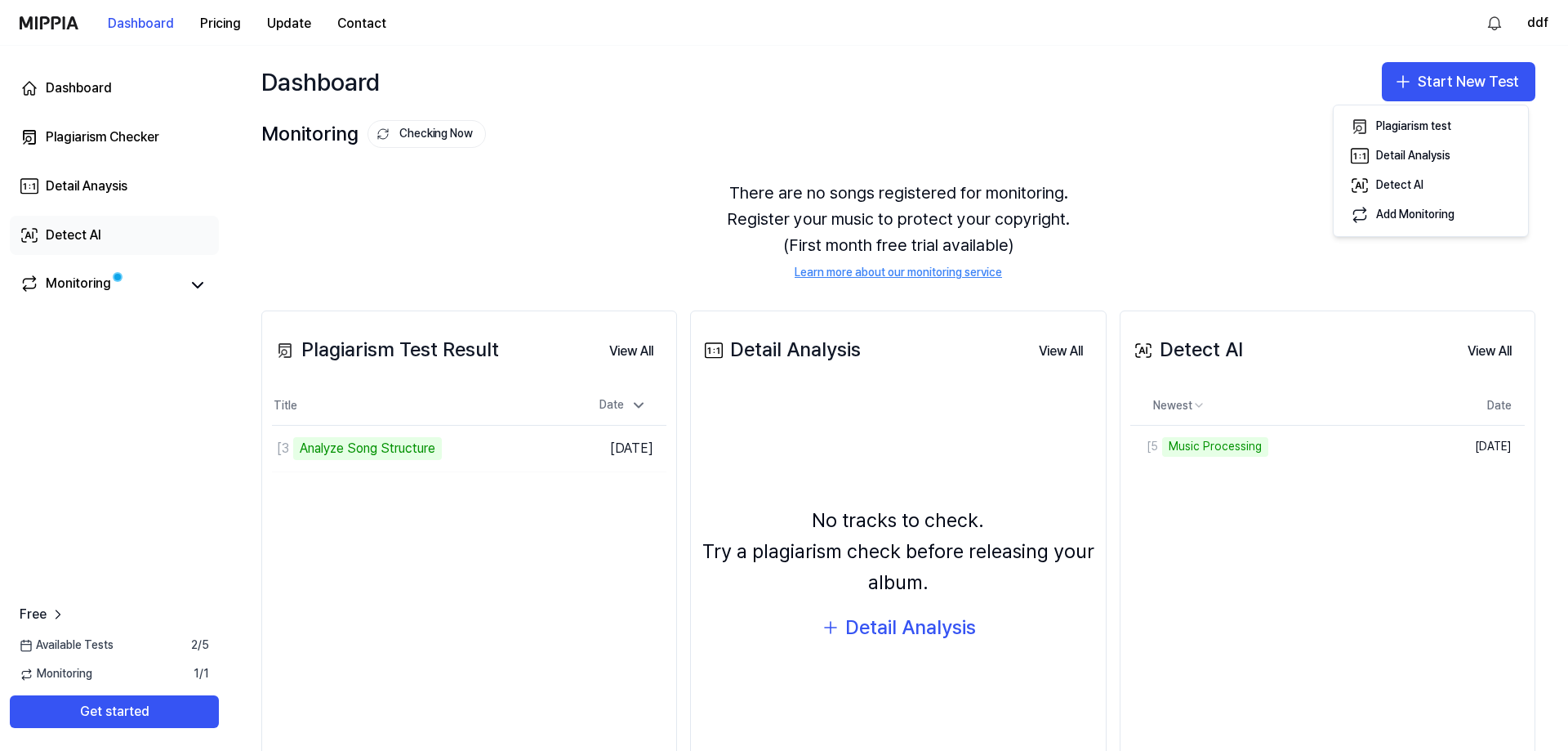
click at [85, 229] on div "Detect AI" at bounding box center [74, 236] width 56 height 20
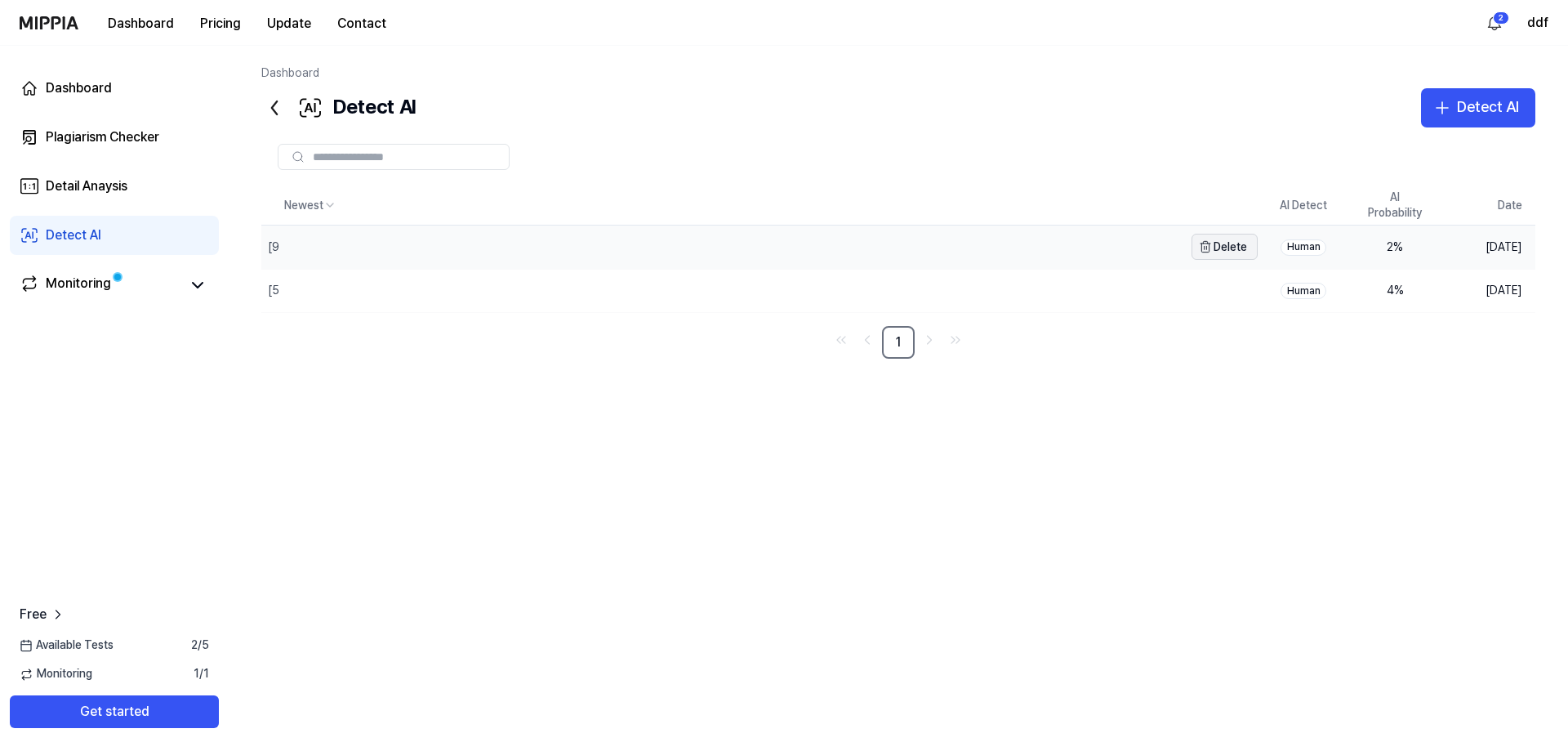
click at [1214, 250] on button "Delete" at bounding box center [1224, 246] width 66 height 27
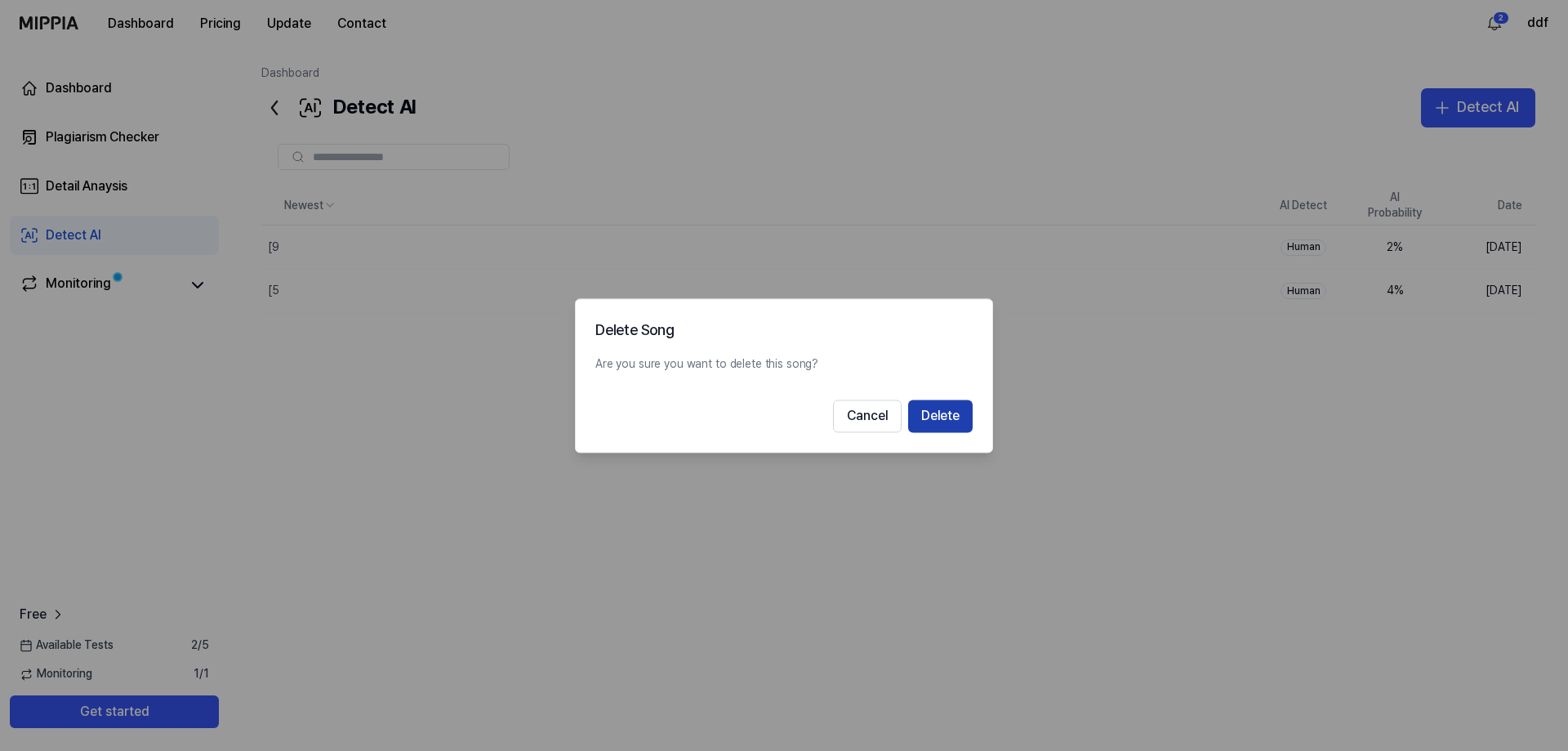
click at [915, 416] on button "Delete" at bounding box center [940, 415] width 65 height 32
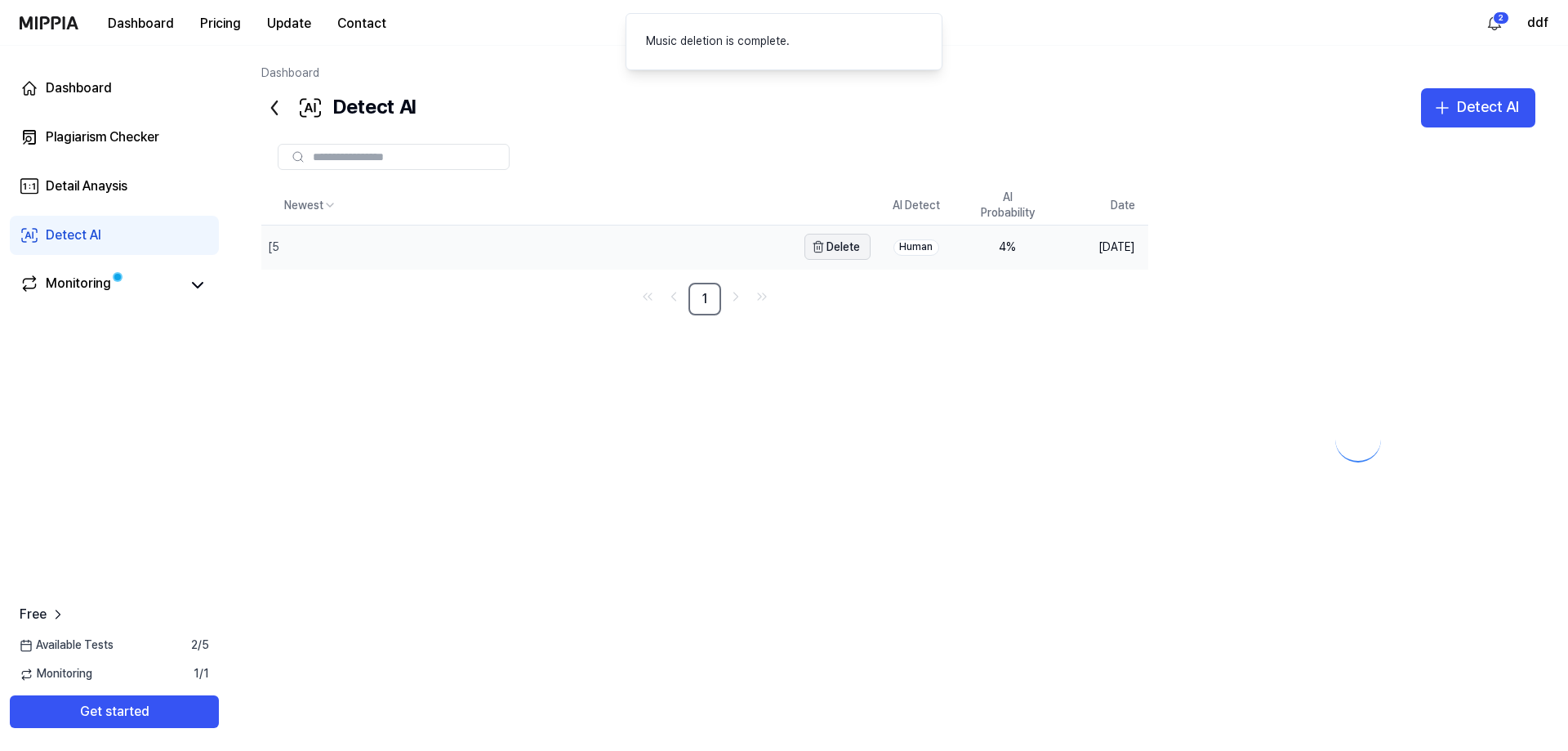
click at [828, 252] on button "Delete" at bounding box center [837, 246] width 66 height 27
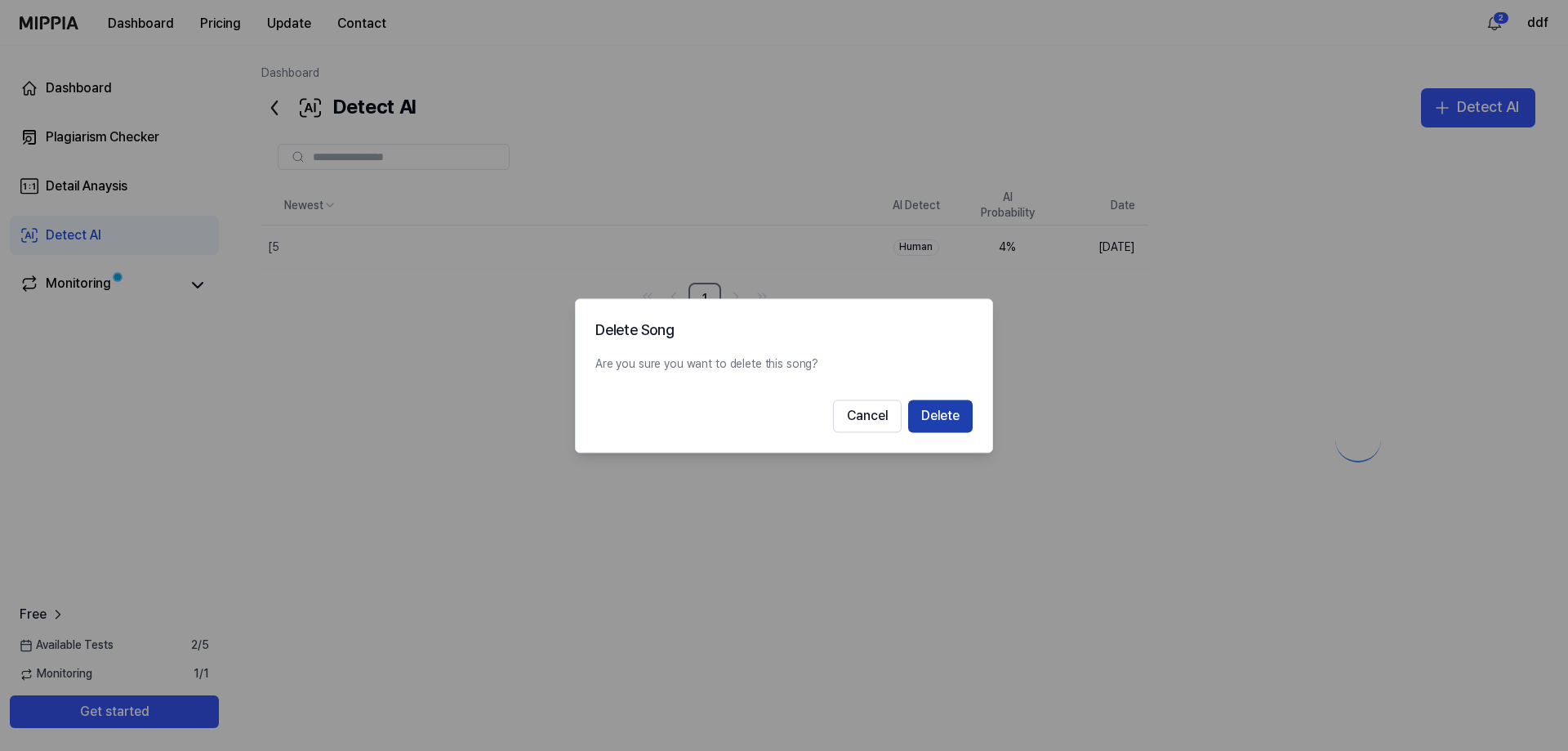
click at [924, 413] on button "Delete" at bounding box center [940, 415] width 65 height 32
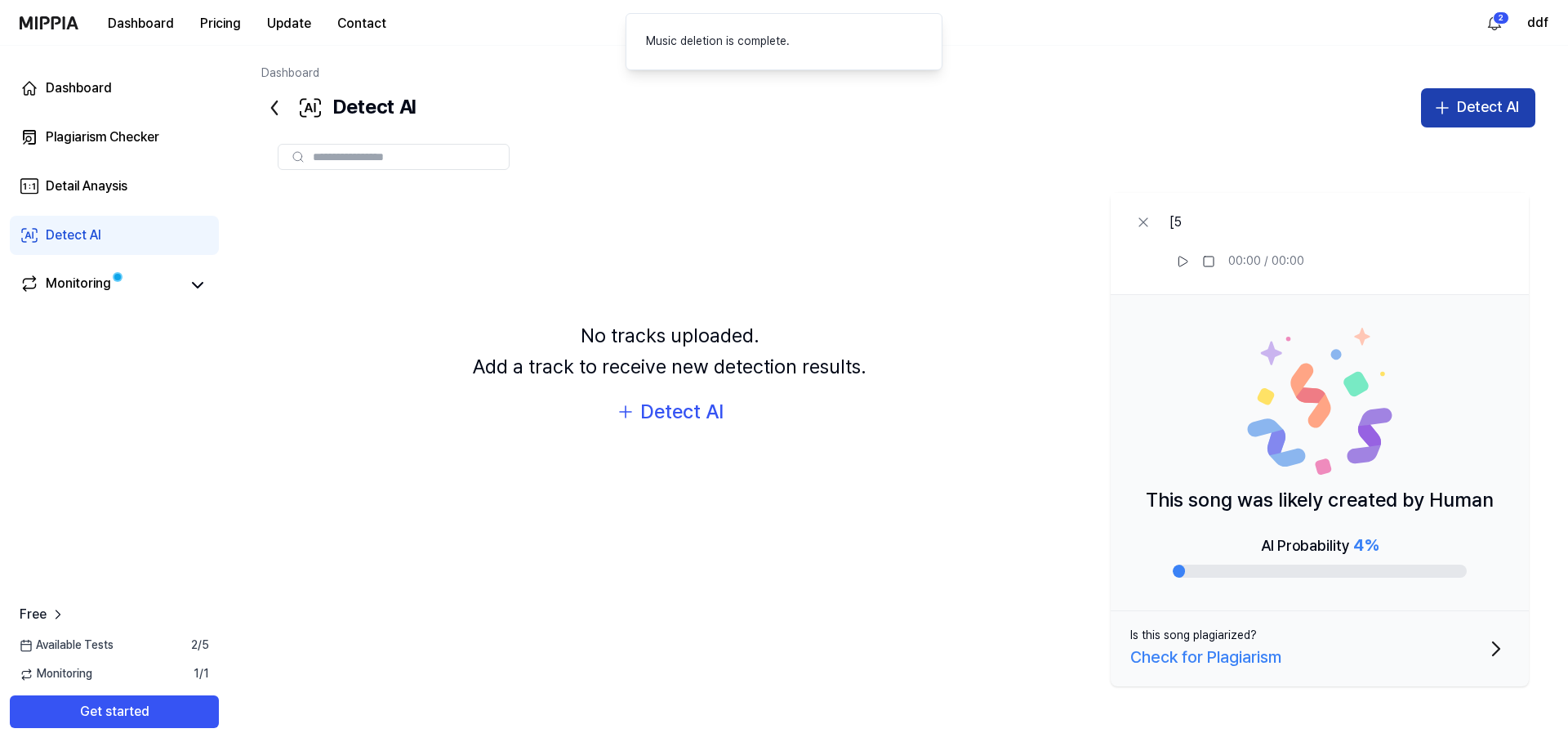
click at [1461, 116] on div "Detect AI" at bounding box center [1487, 107] width 62 height 24
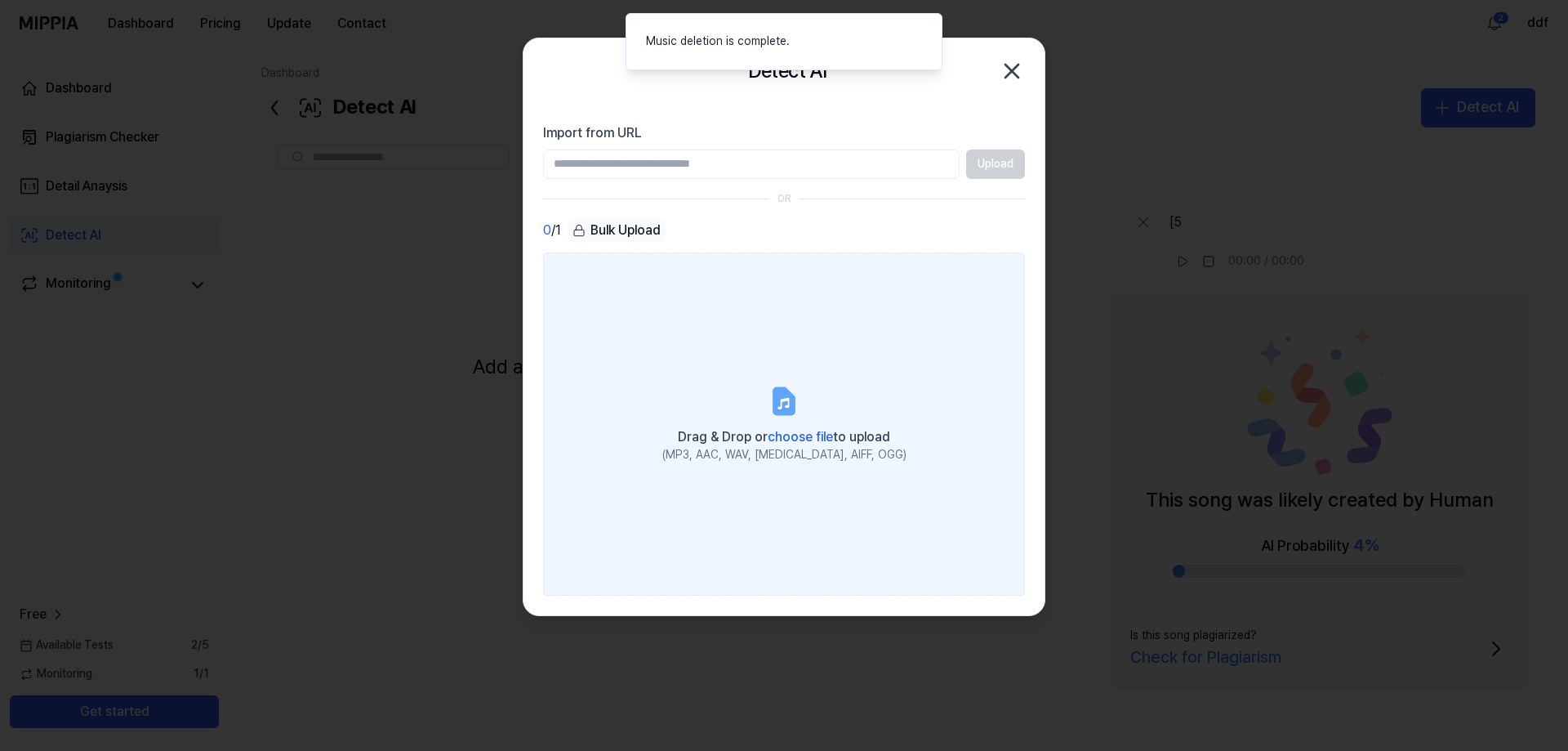
click at [773, 387] on icon at bounding box center [783, 401] width 32 height 32
click at [0, 0] on input "Drag & Drop or choose file to upload (MP3, AAC, WAV, FLAC, AIFF, OGG)" at bounding box center [0, 0] width 0 height 0
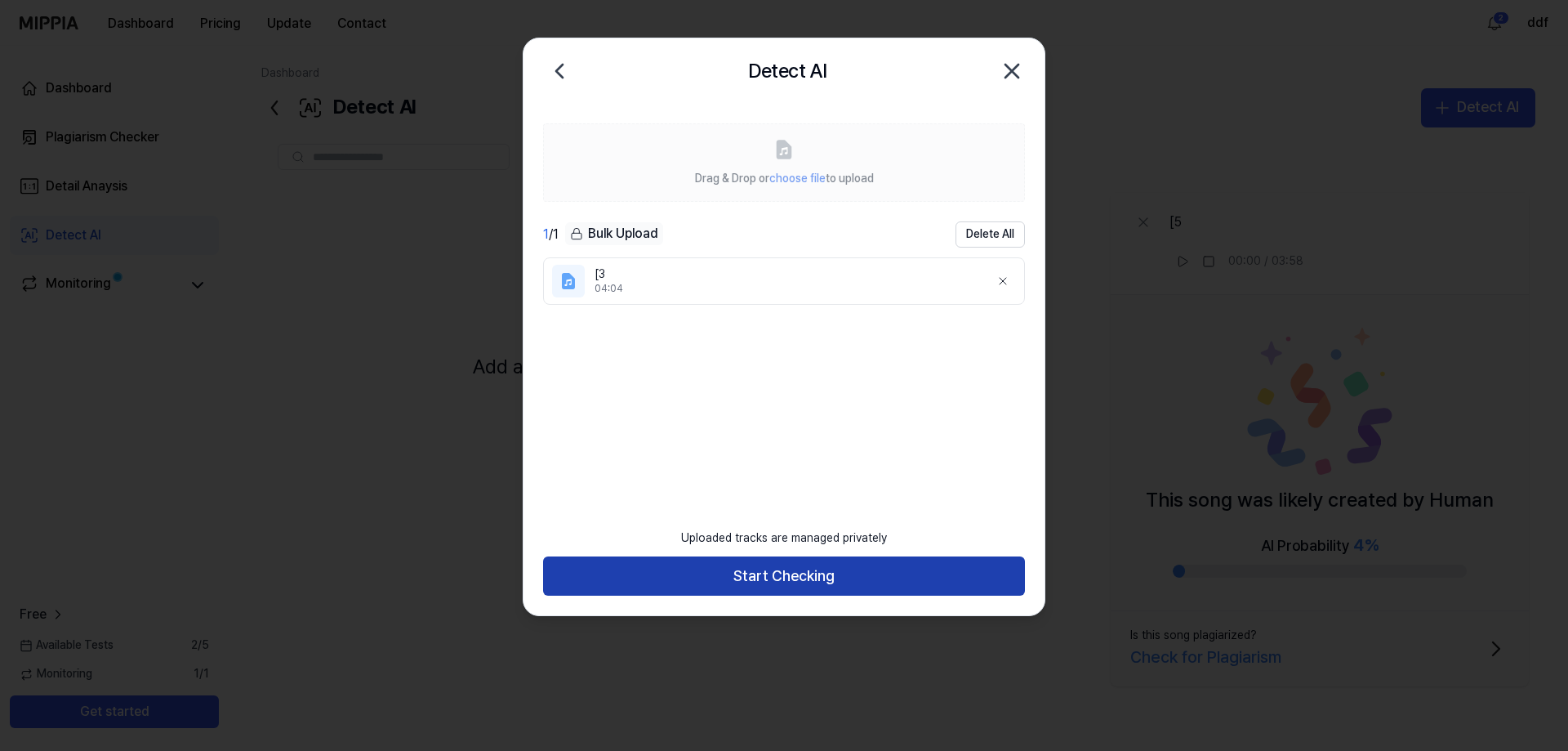
click at [800, 576] on button "Start Checking" at bounding box center [783, 576] width 482 height 39
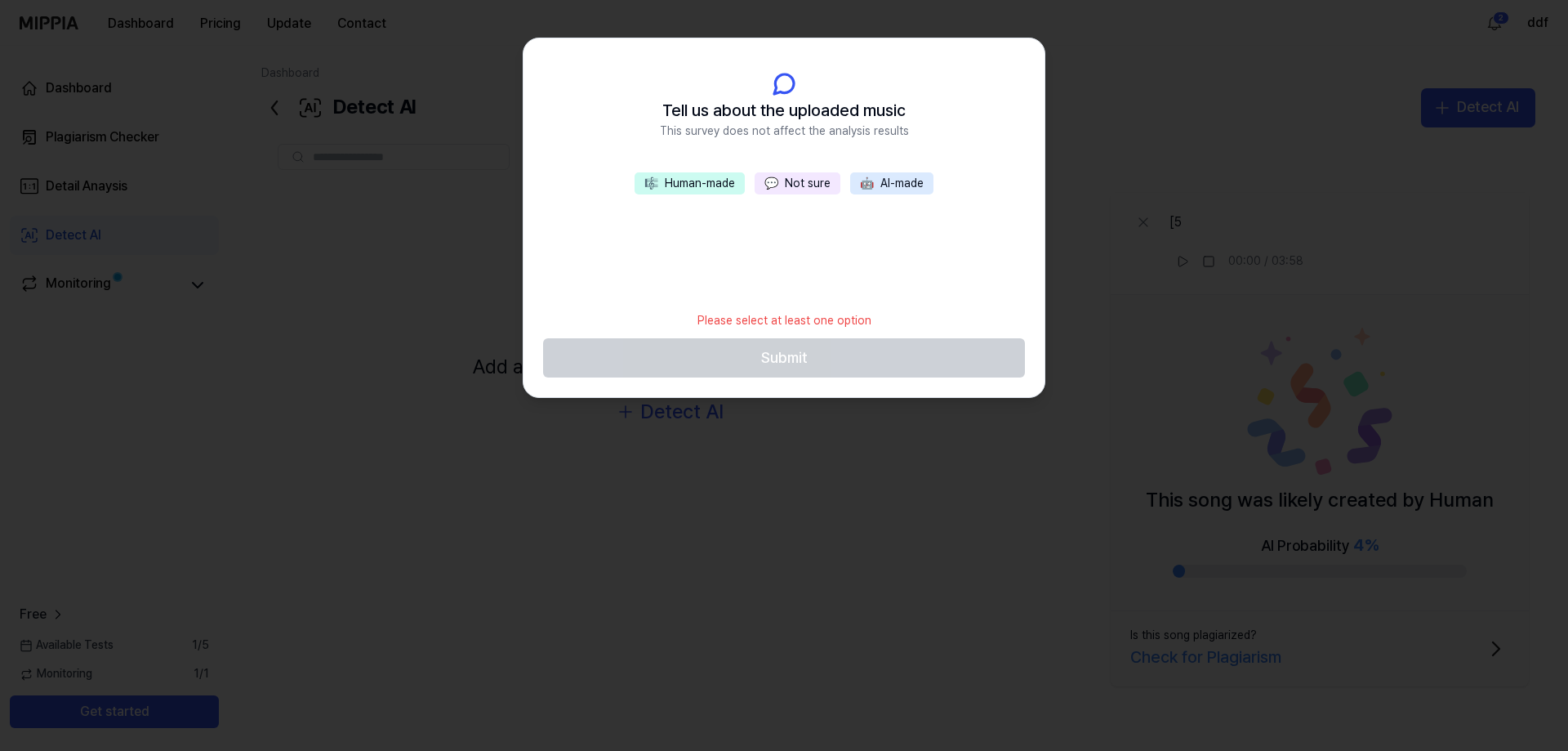
click at [791, 193] on div "🎼 Human-made 💬 Not sure 🤖 AI-made" at bounding box center [783, 184] width 299 height 23
click at [801, 185] on button "💬 Not sure" at bounding box center [797, 184] width 85 height 23
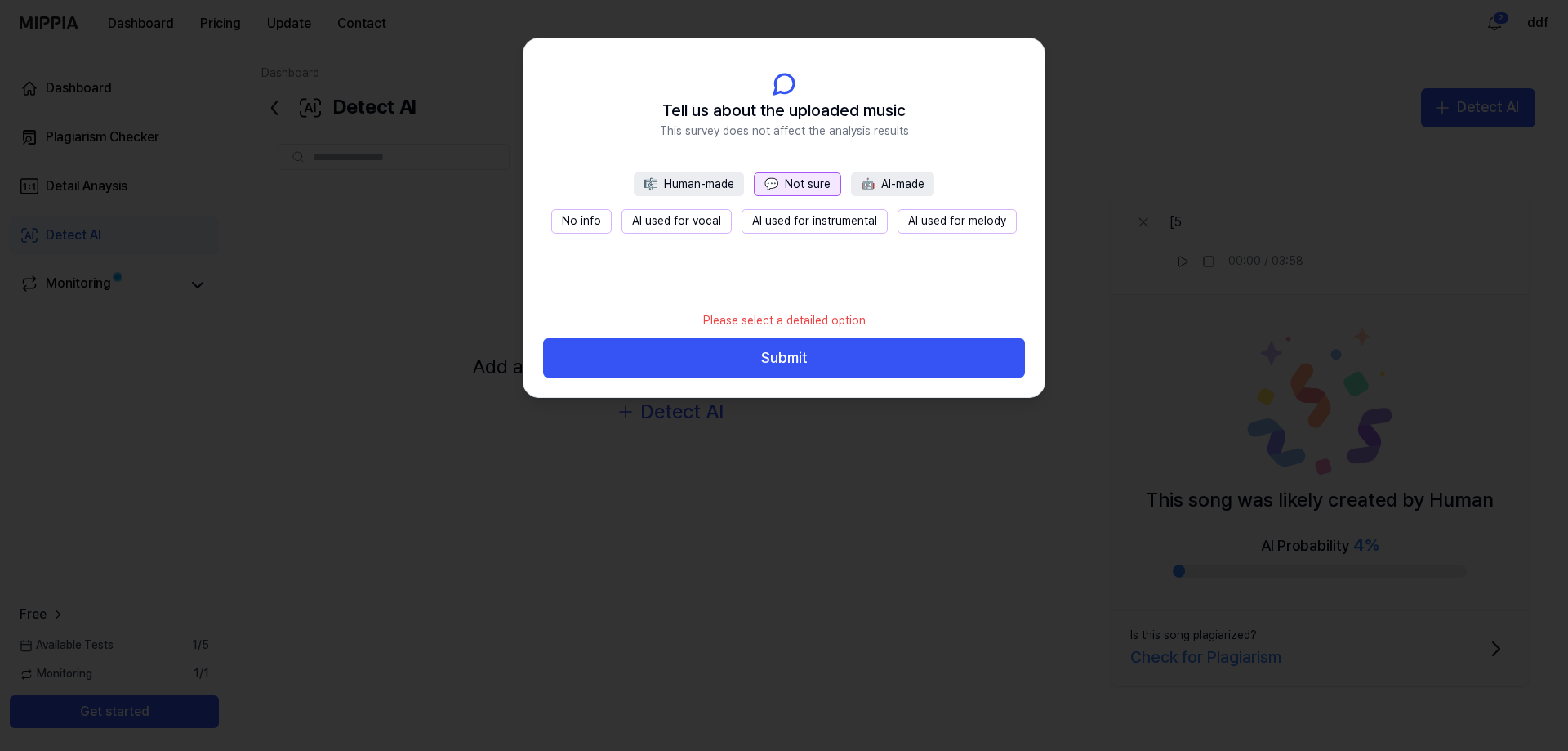
click at [810, 375] on button "Submit" at bounding box center [783, 357] width 482 height 39
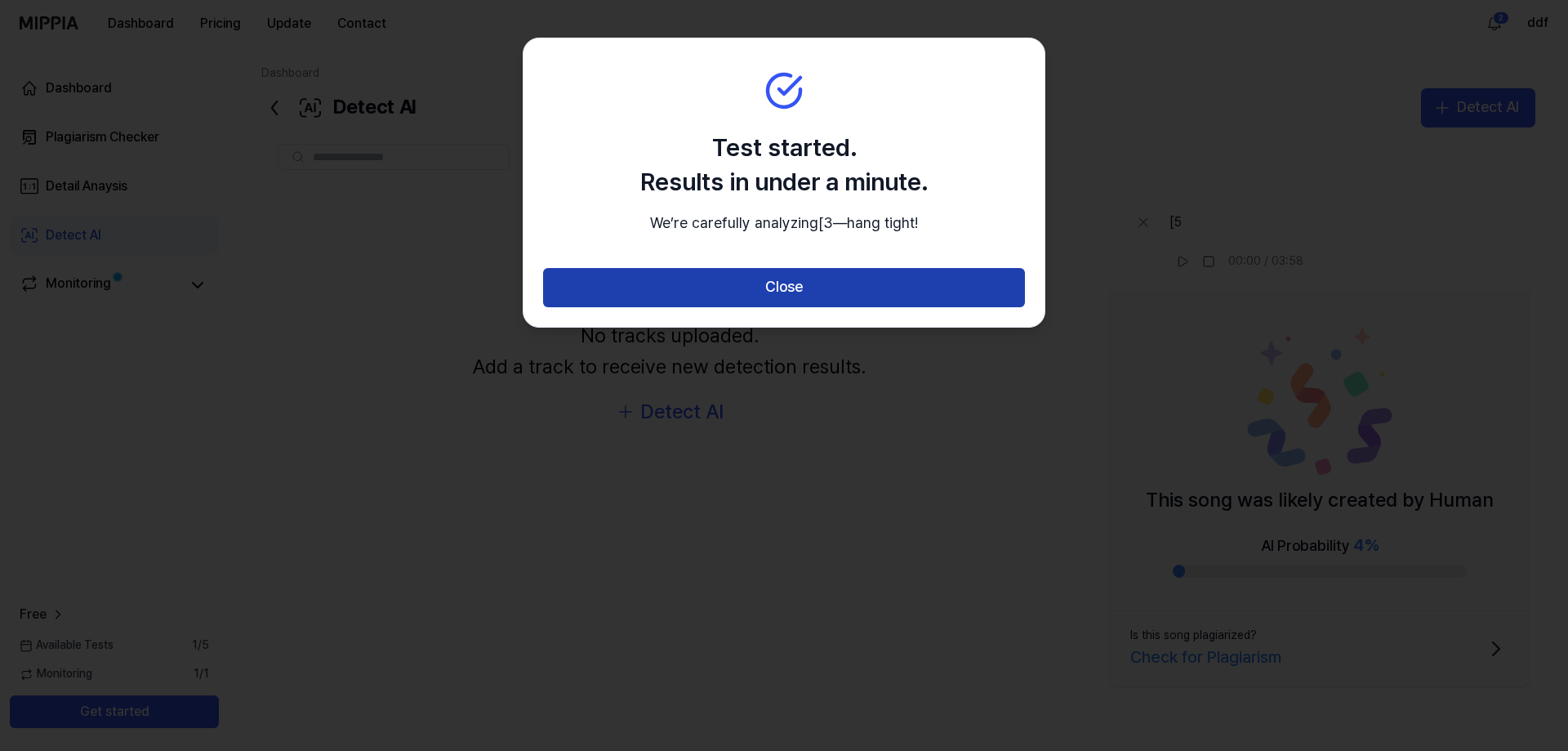
click at [821, 305] on button "Close" at bounding box center [783, 288] width 482 height 39
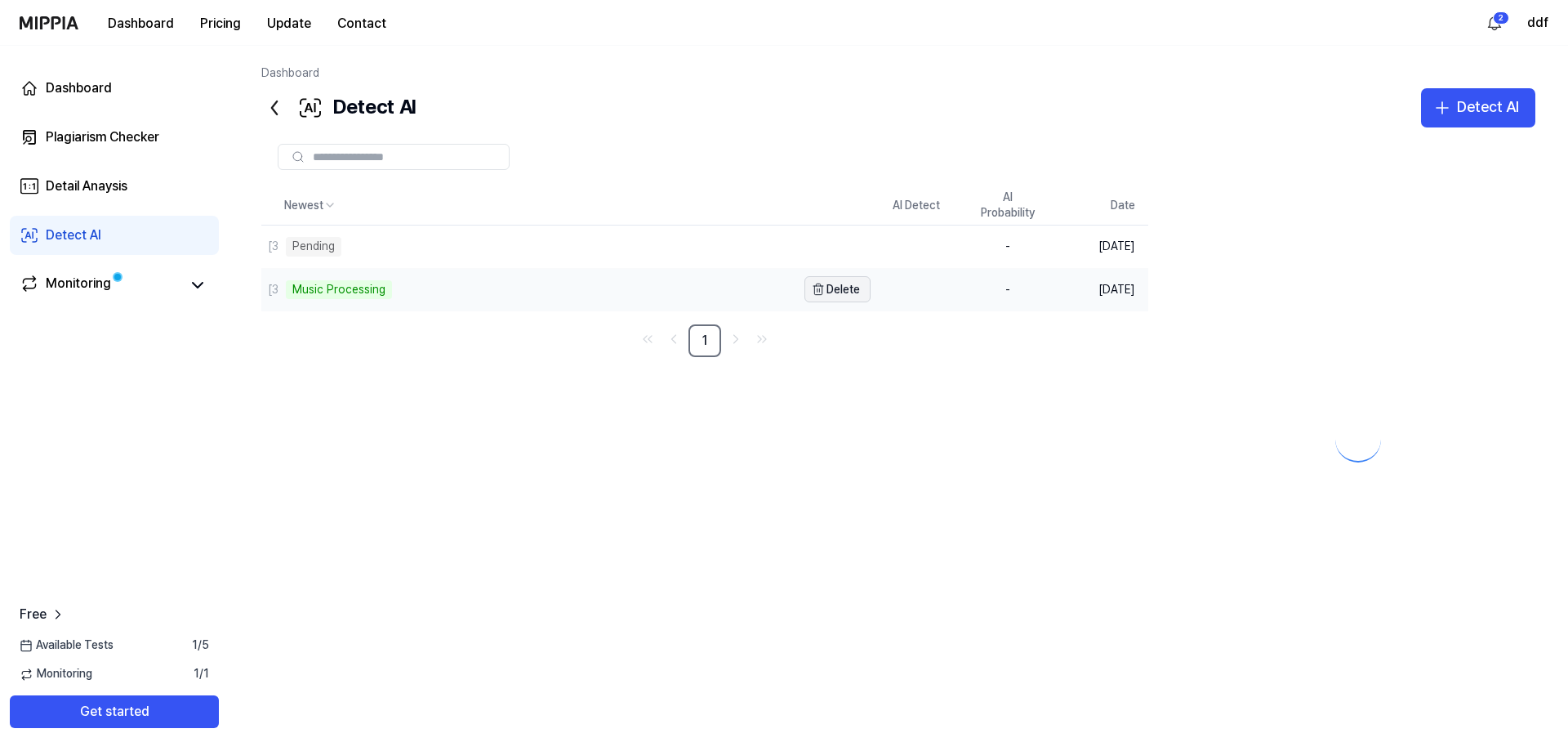
click at [830, 290] on button "Delete" at bounding box center [837, 289] width 66 height 27
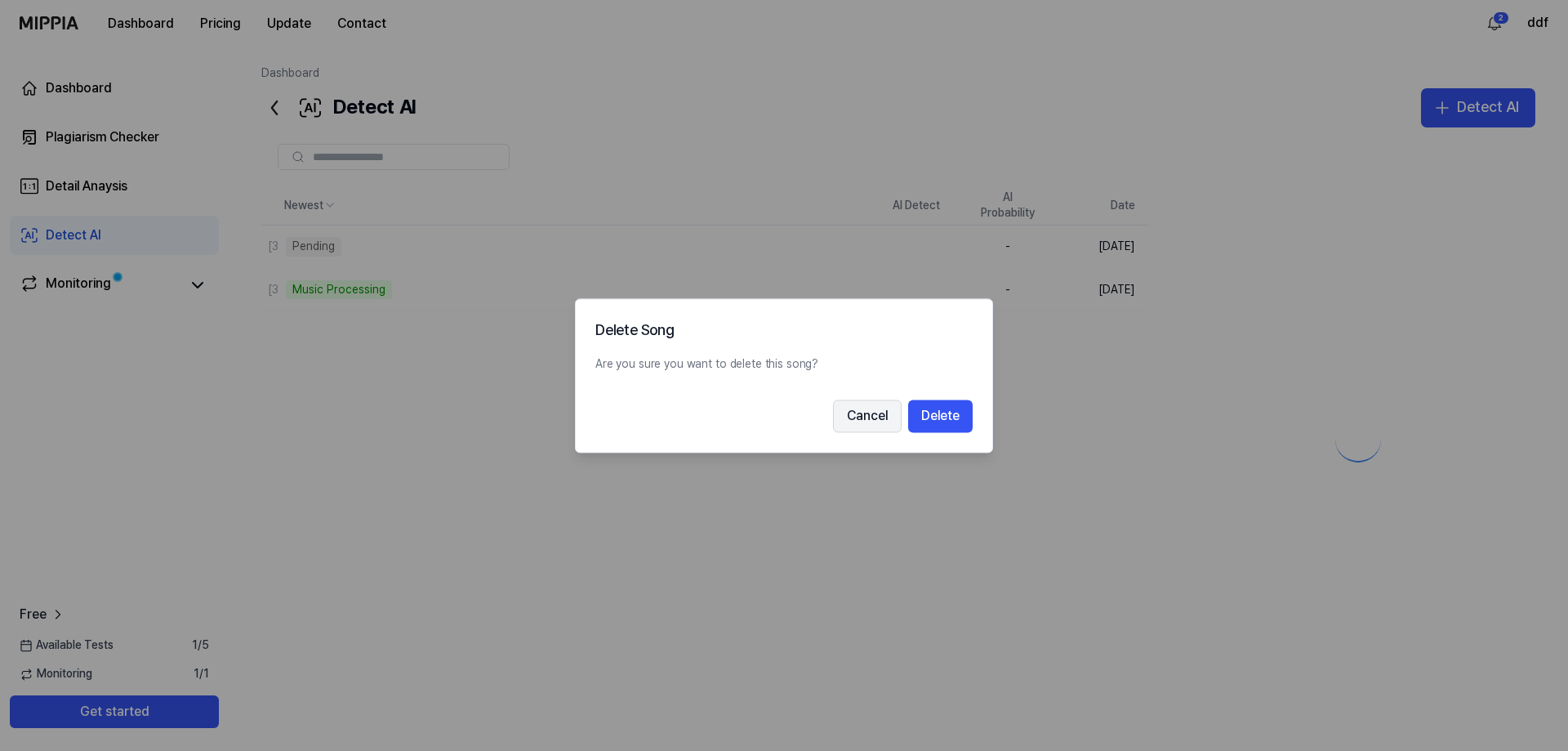
click at [862, 426] on button "Cancel" at bounding box center [867, 415] width 69 height 32
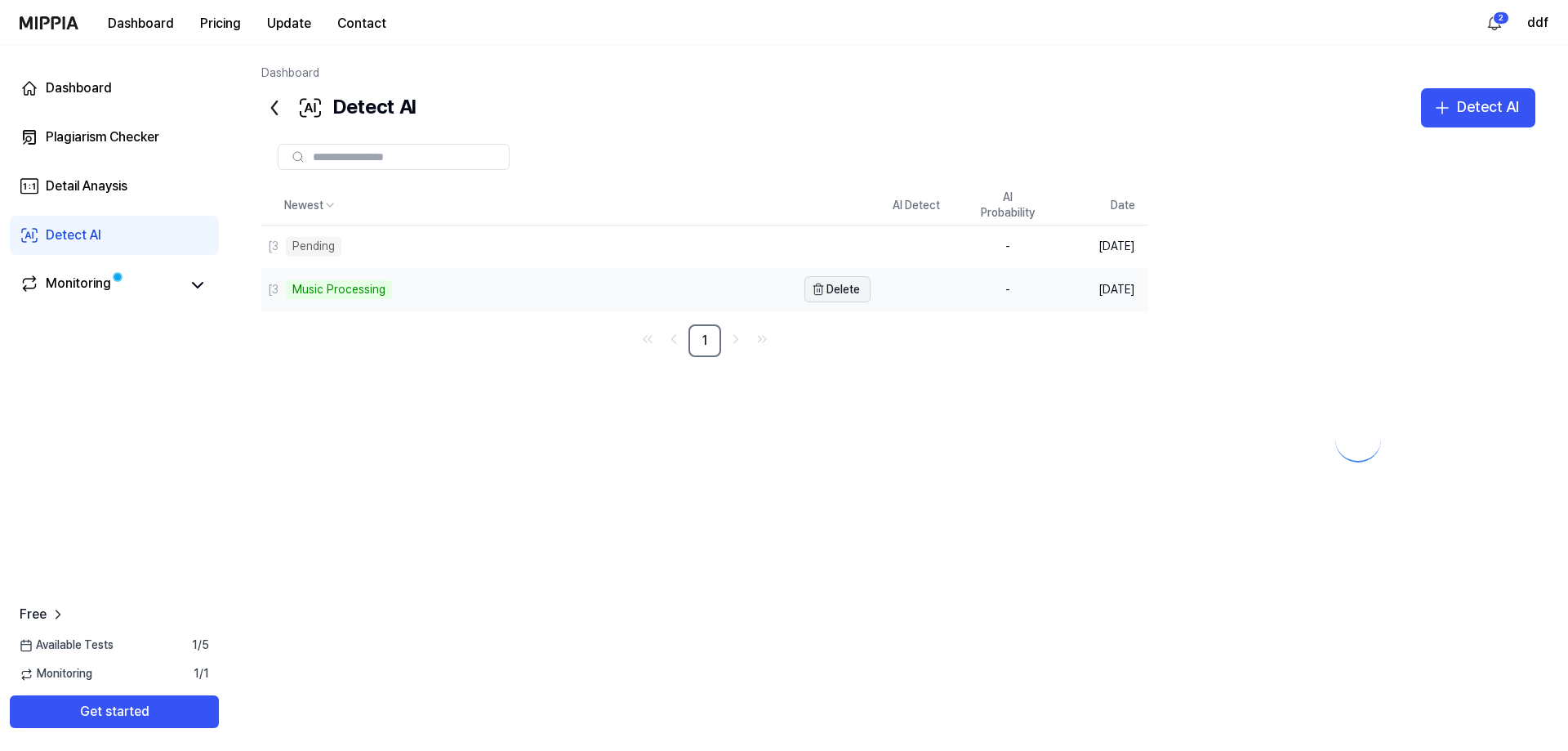
click at [826, 297] on button "Delete" at bounding box center [837, 289] width 66 height 27
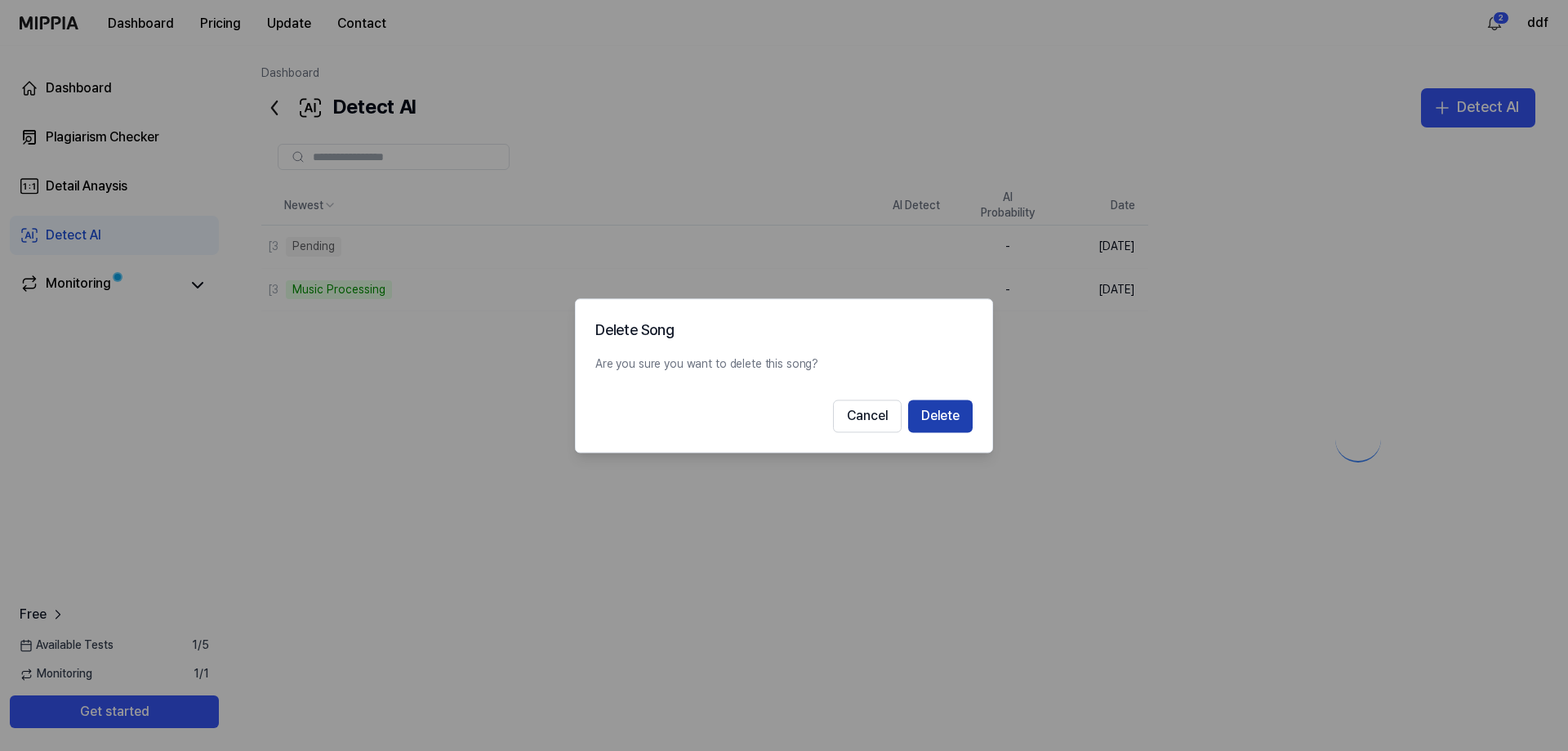
click at [922, 416] on button "Delete" at bounding box center [940, 415] width 65 height 32
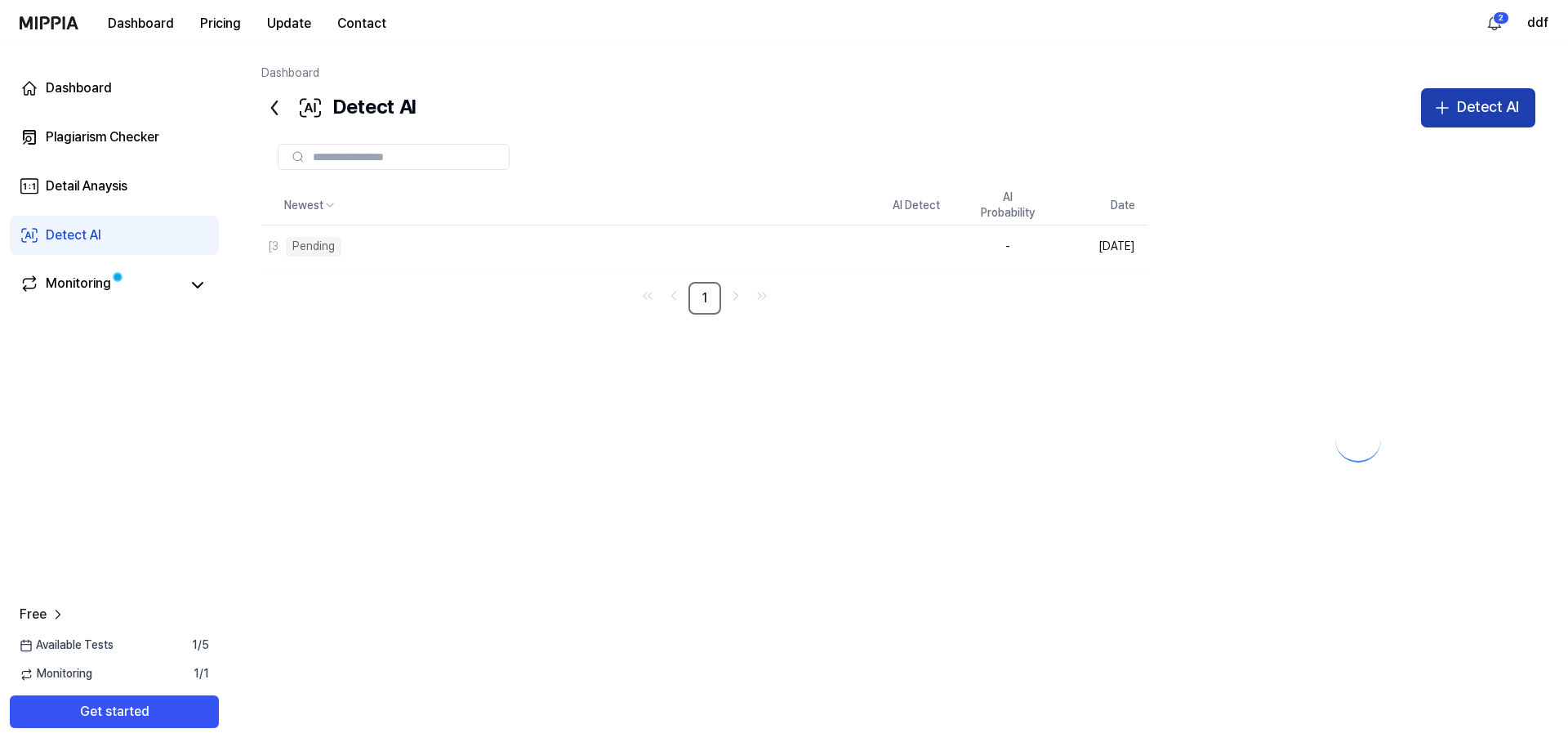
click at [1461, 104] on div "Detect AI" at bounding box center [1487, 107] width 62 height 24
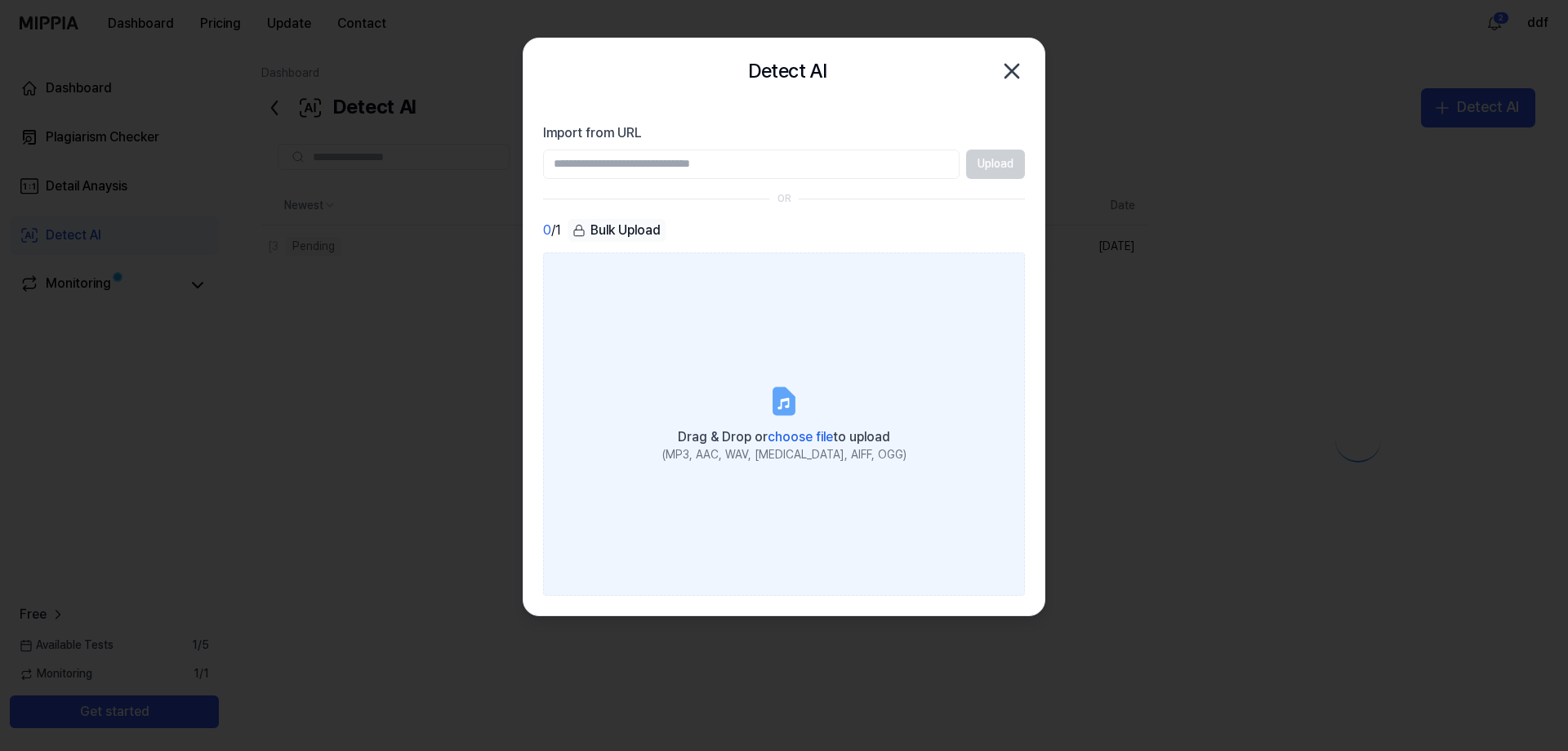
click at [782, 399] on icon at bounding box center [784, 401] width 20 height 26
click at [0, 0] on input "Drag & Drop or choose file to upload (MP3, AAC, WAV, FLAC, AIFF, OGG)" at bounding box center [0, 0] width 0 height 0
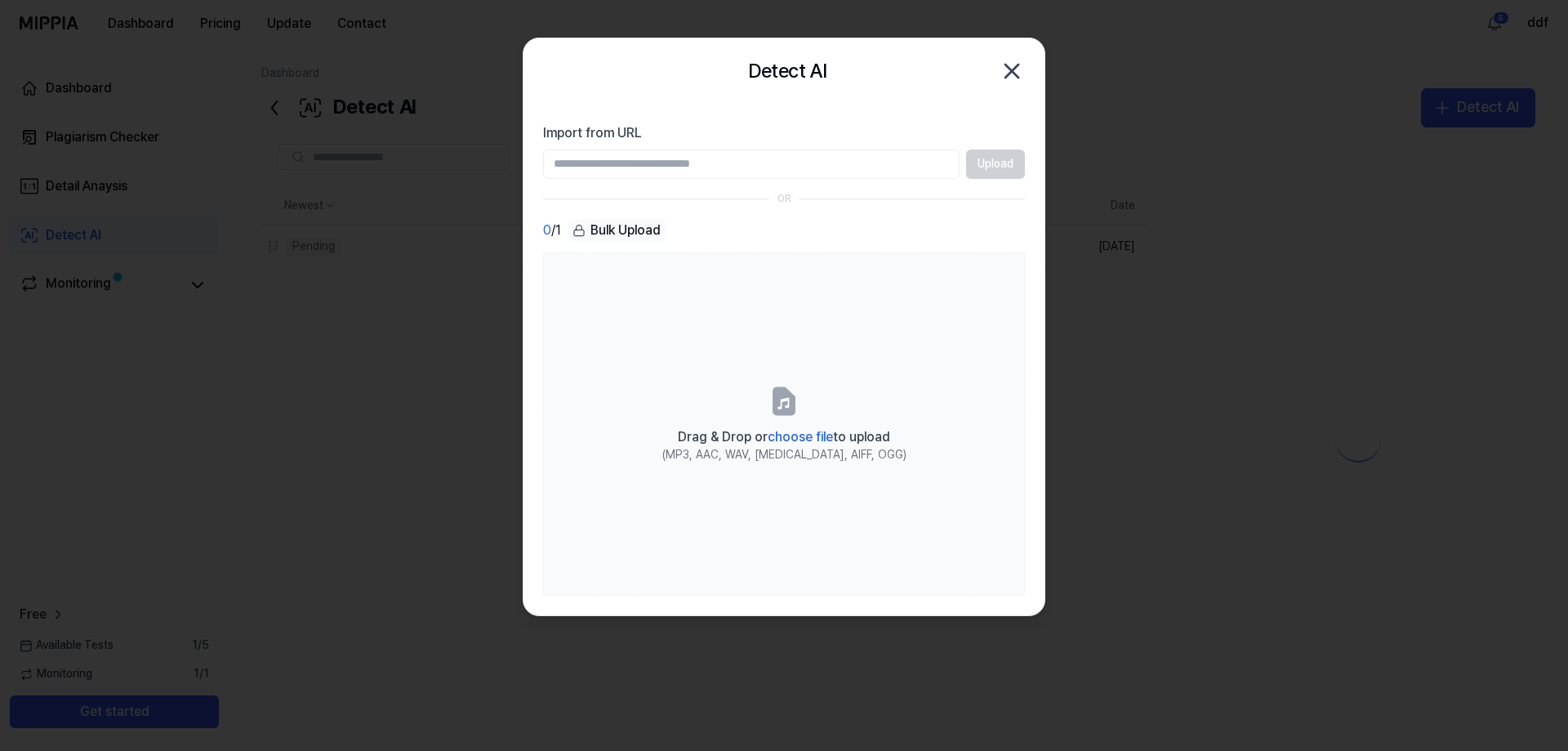
click at [1012, 73] on icon "button" at bounding box center [1012, 71] width 26 height 27
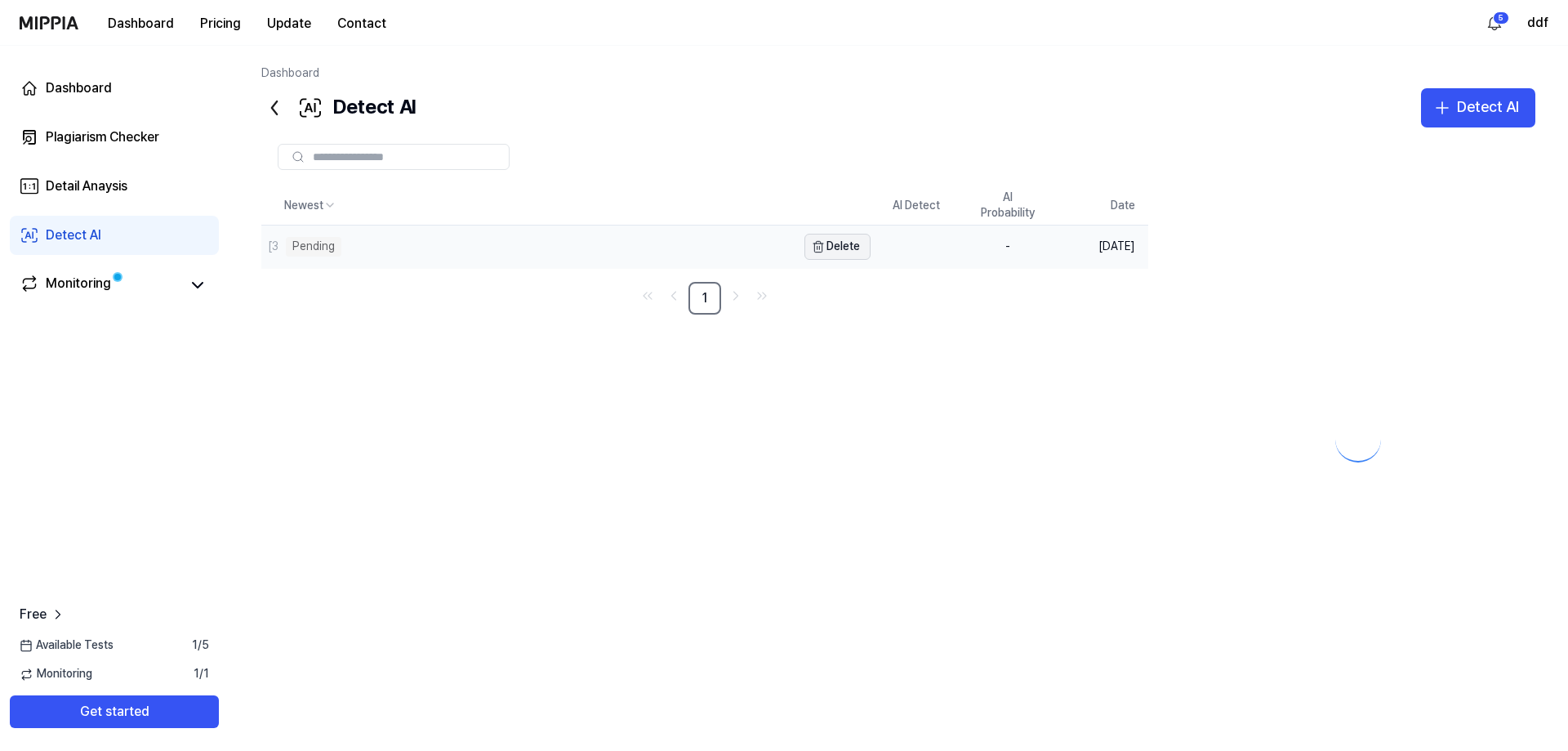
click at [833, 250] on button "Delete" at bounding box center [837, 246] width 66 height 27
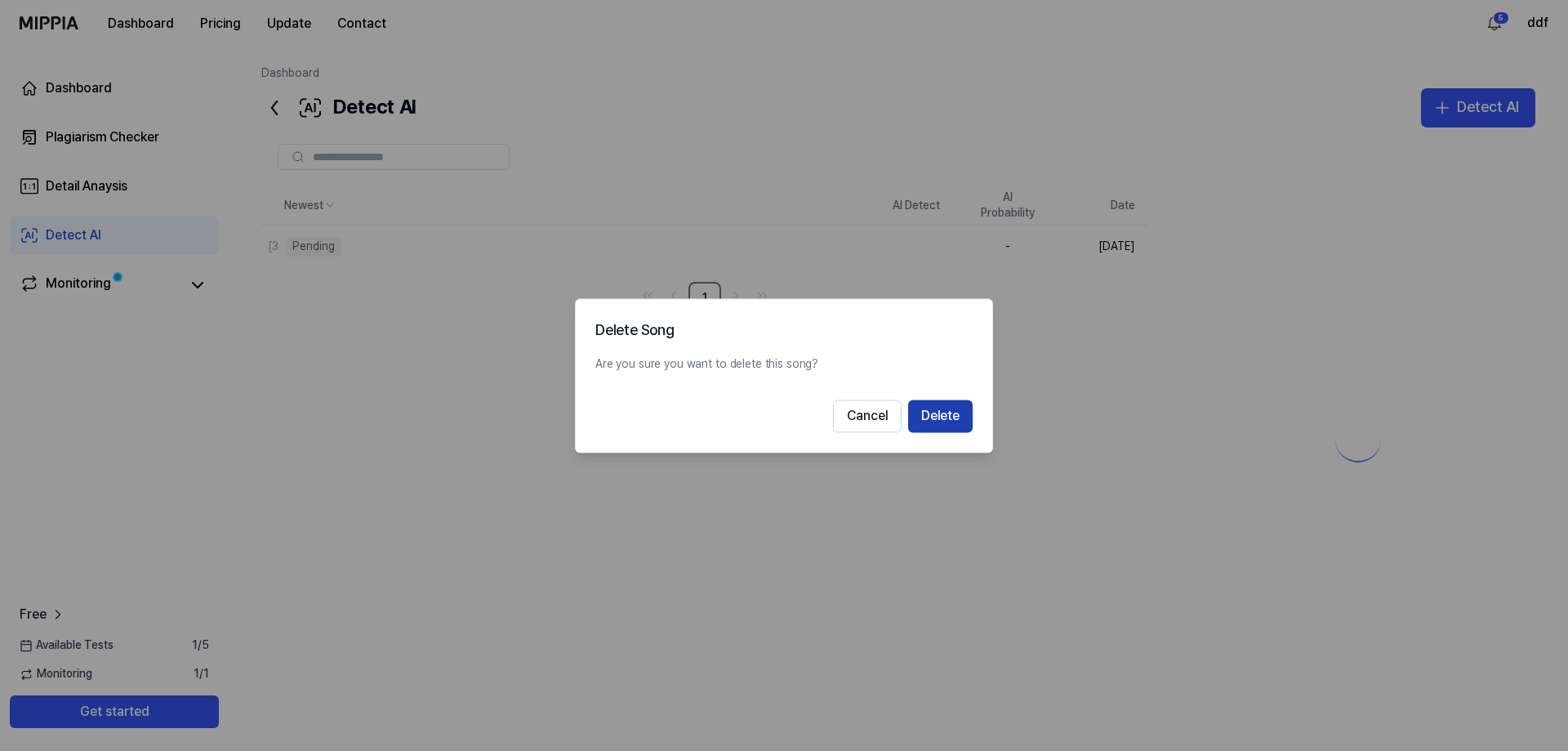
click at [928, 416] on button "Delete" at bounding box center [940, 415] width 65 height 32
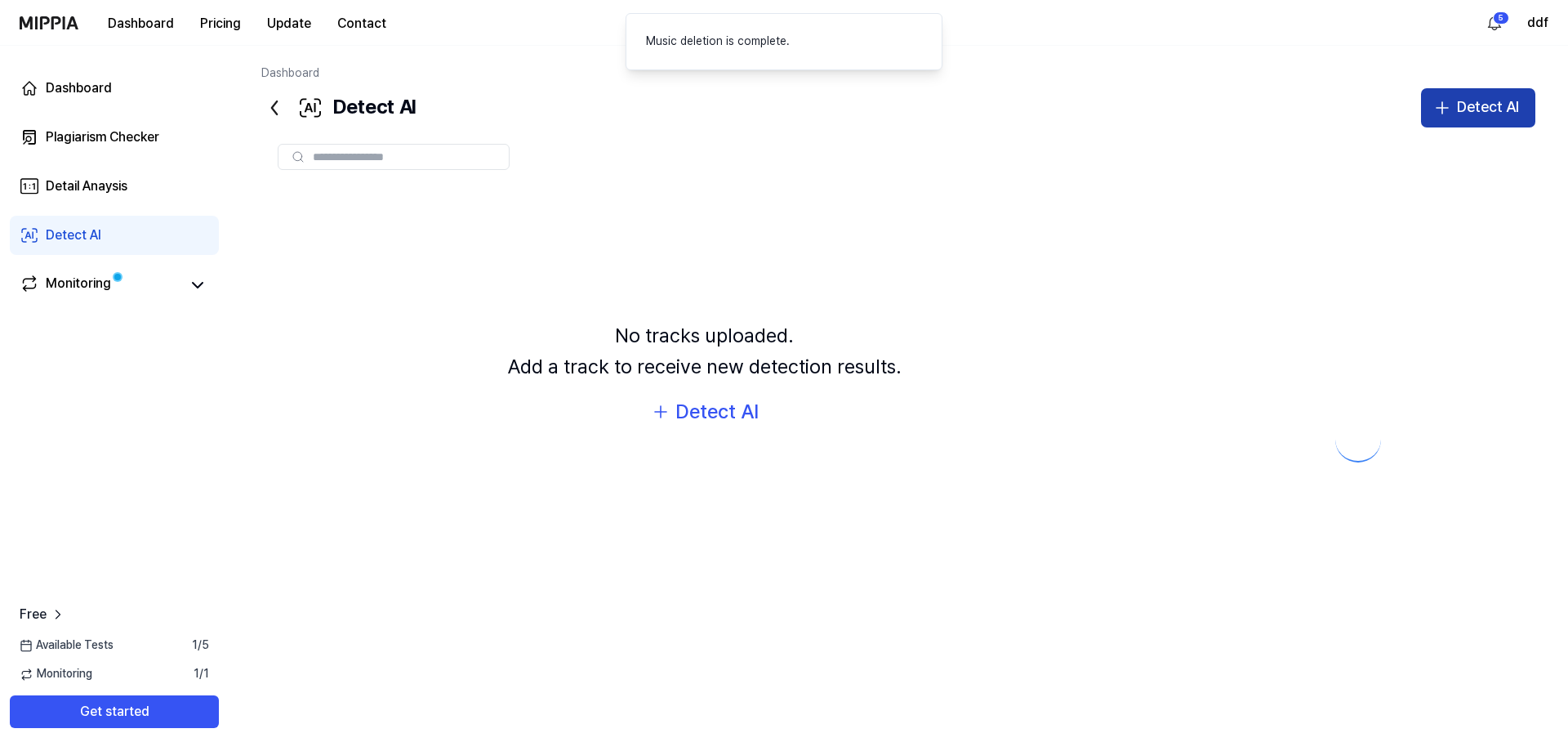
click at [1462, 109] on div "Detect AI" at bounding box center [1487, 107] width 62 height 24
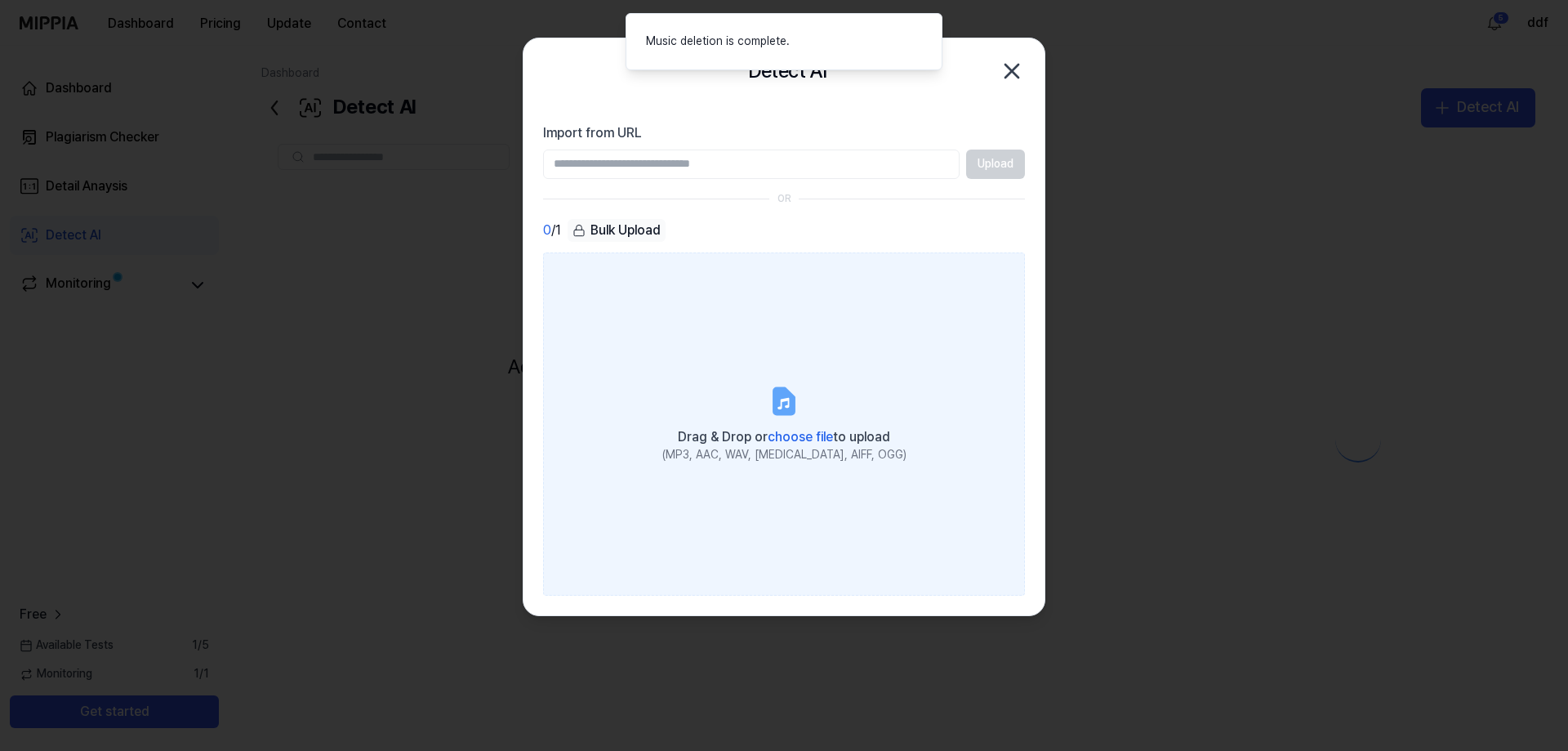
click at [777, 362] on label "Drag & Drop or choose file to upload (MP3, AAC, WAV, FLAC, AIFF, OGG)" at bounding box center [783, 423] width 482 height 343
click at [0, 0] on input "Drag & Drop or choose file to upload (MP3, AAC, WAV, FLAC, AIFF, OGG)" at bounding box center [0, 0] width 0 height 0
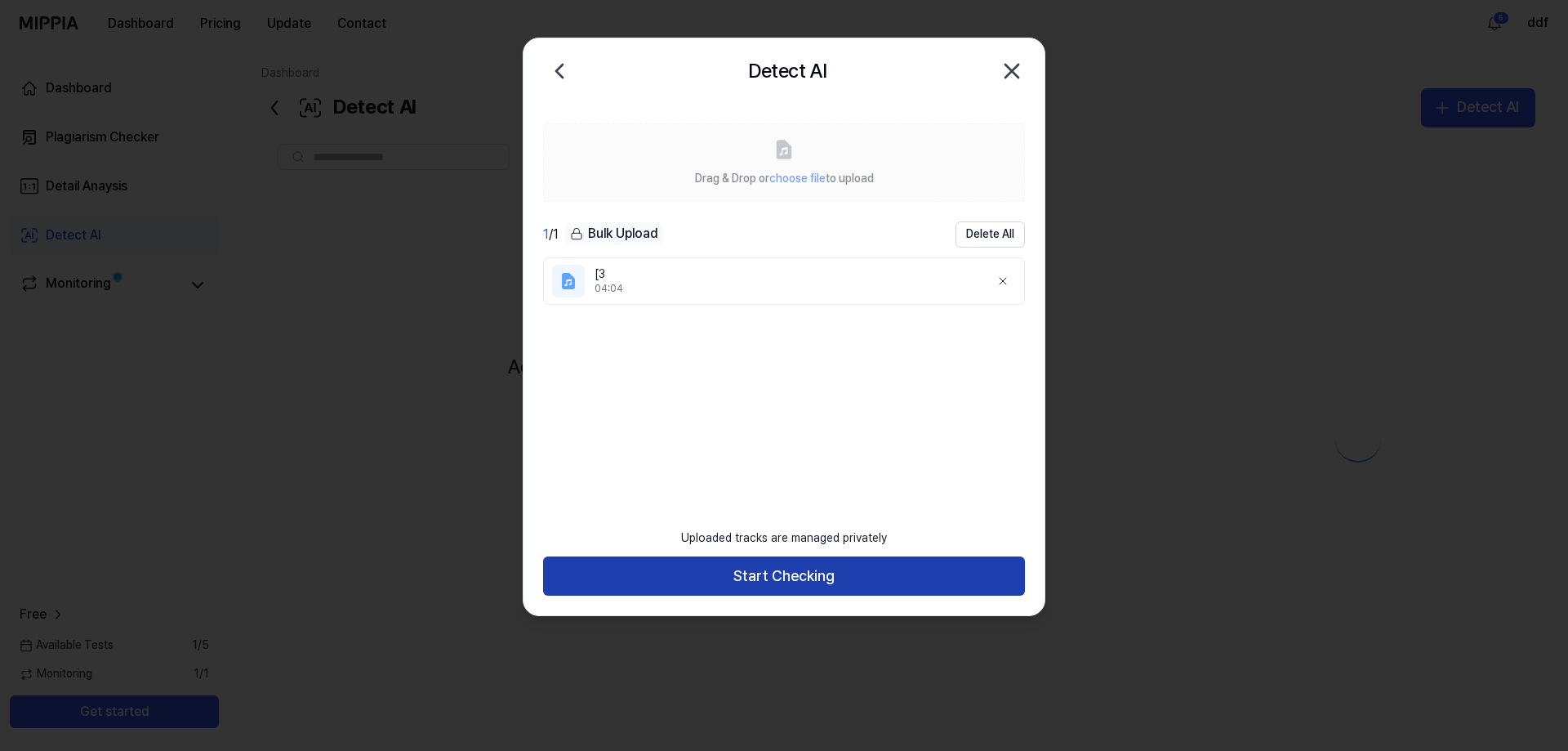
click at [797, 570] on button "Start Checking" at bounding box center [783, 576] width 482 height 39
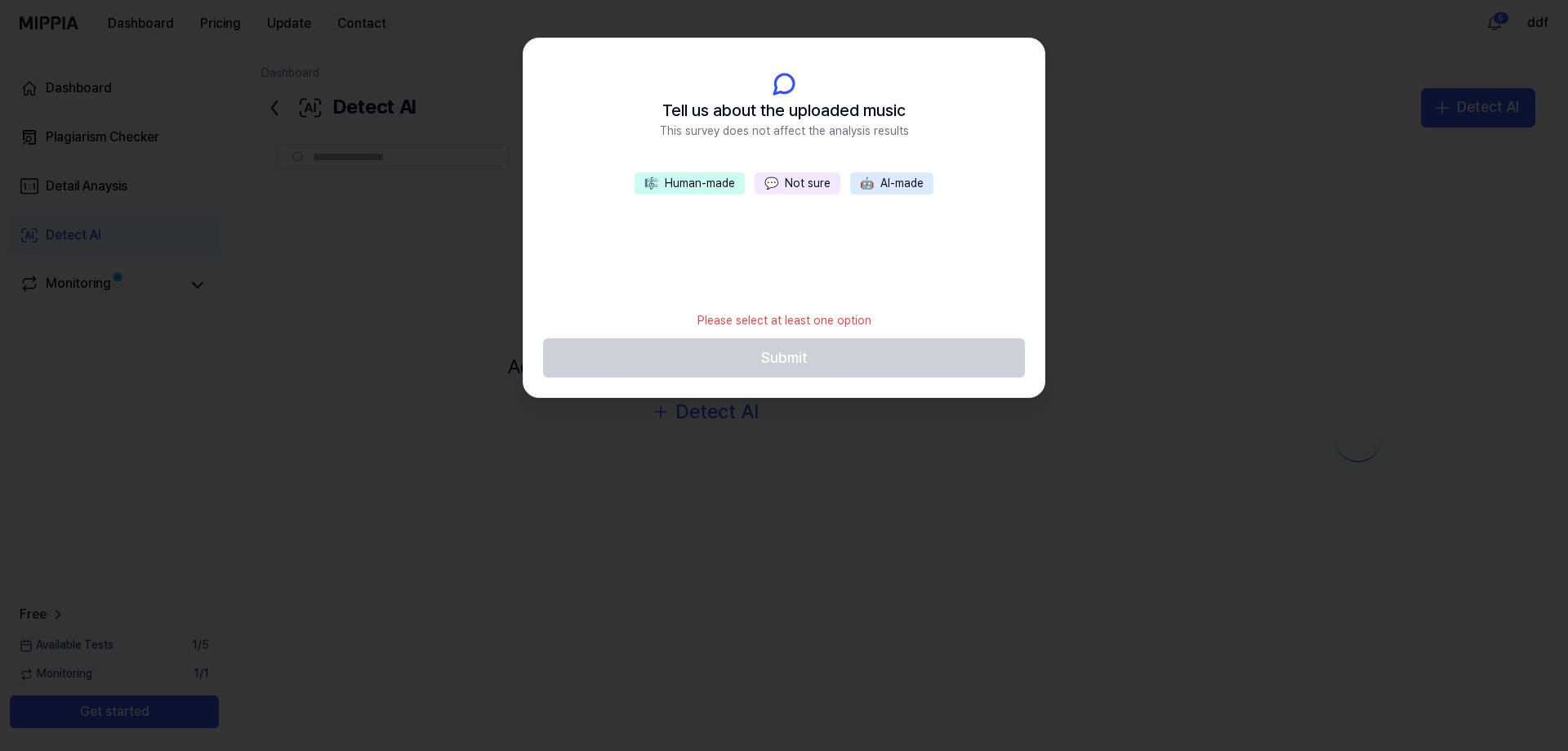
click at [796, 202] on div "🎼 Human-made 💬 Not sure 🤖 AI-made" at bounding box center [783, 238] width 521 height 131
click at [796, 196] on div "🎼 Human-made 💬 Not sure 🤖 AI-made" at bounding box center [783, 238] width 521 height 131
click at [796, 185] on button "💬 Not sure" at bounding box center [797, 184] width 85 height 23
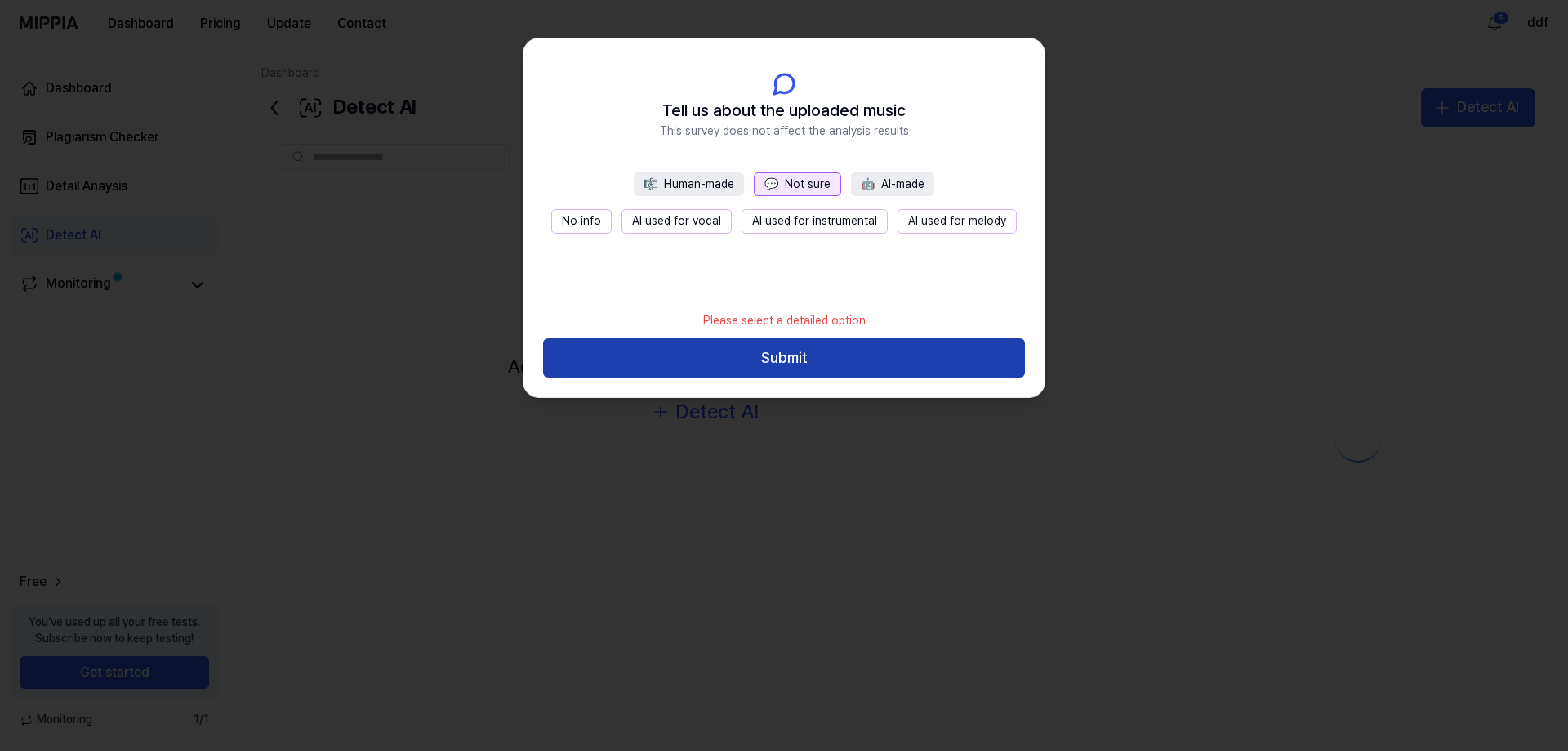
click at [834, 340] on button "Submit" at bounding box center [783, 357] width 482 height 39
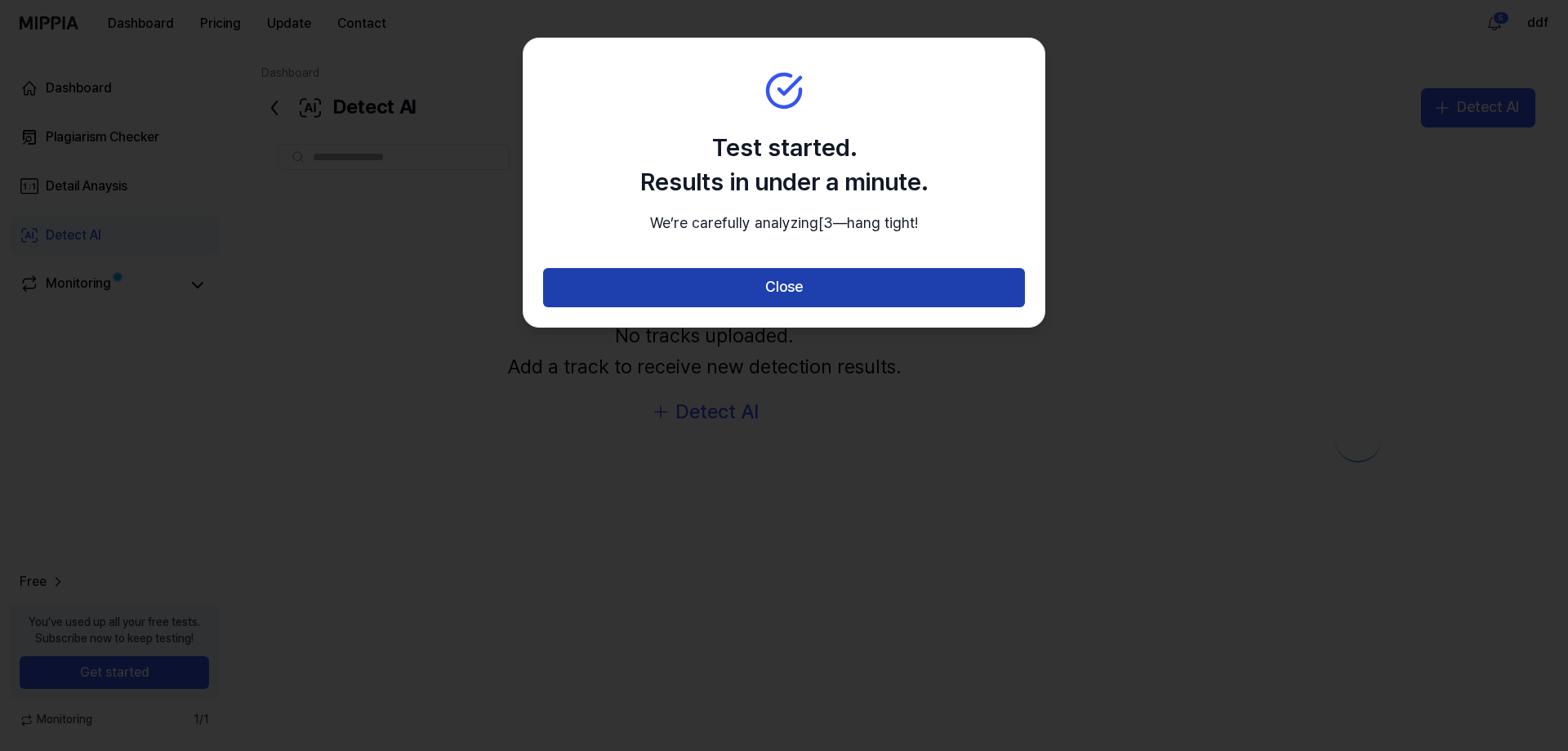
click at [837, 301] on button "Close" at bounding box center [783, 288] width 482 height 39
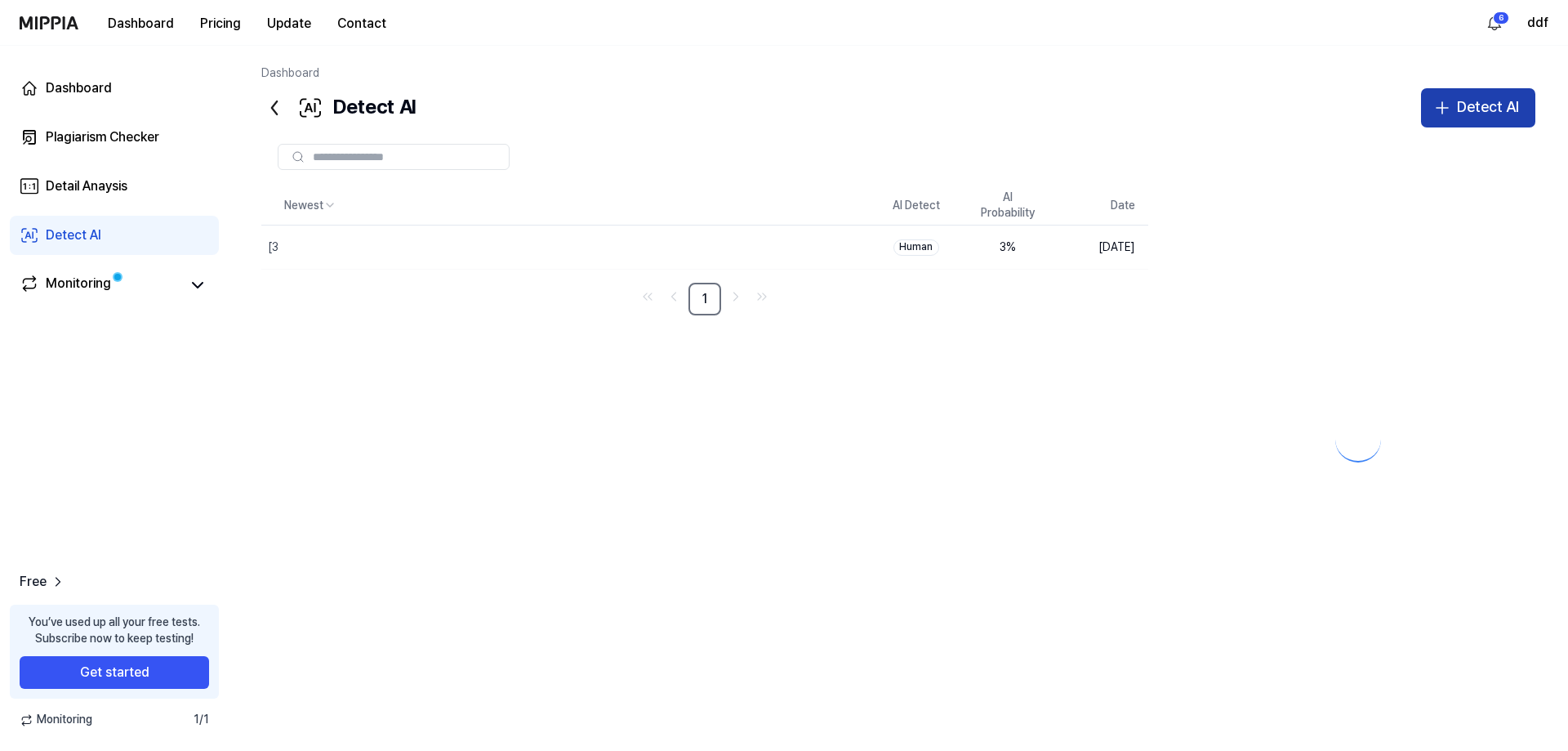
click at [1467, 112] on div "Detect AI" at bounding box center [1487, 107] width 62 height 24
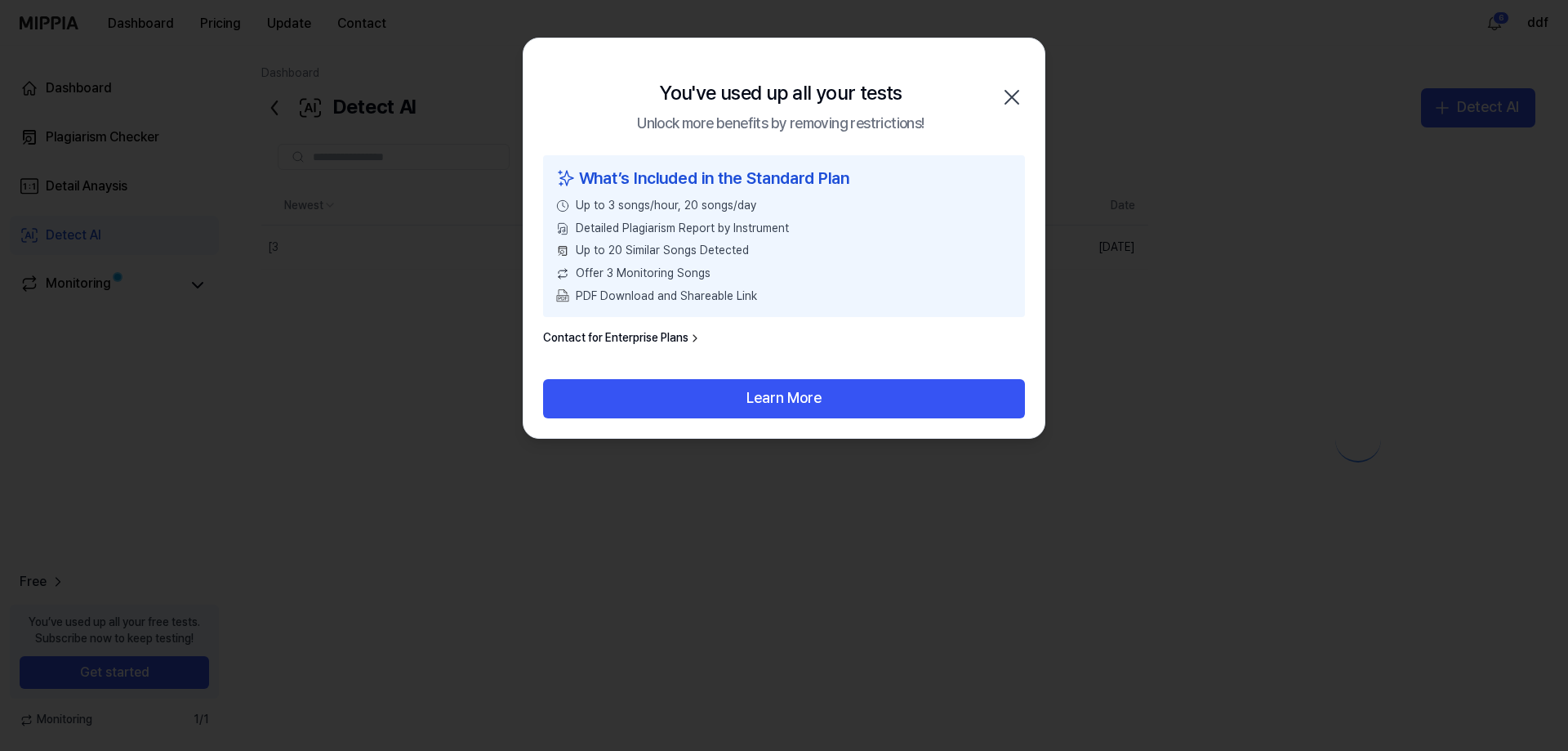
click at [851, 299] on div "PDF Download and Shareable Link" at bounding box center [784, 296] width 455 height 17
click at [821, 372] on div "What’s Included in the Standard Plan Up to 3 songs/hour, 20 songs/day Detailed …" at bounding box center [783, 267] width 521 height 224
click at [1003, 95] on icon "button" at bounding box center [1012, 97] width 26 height 27
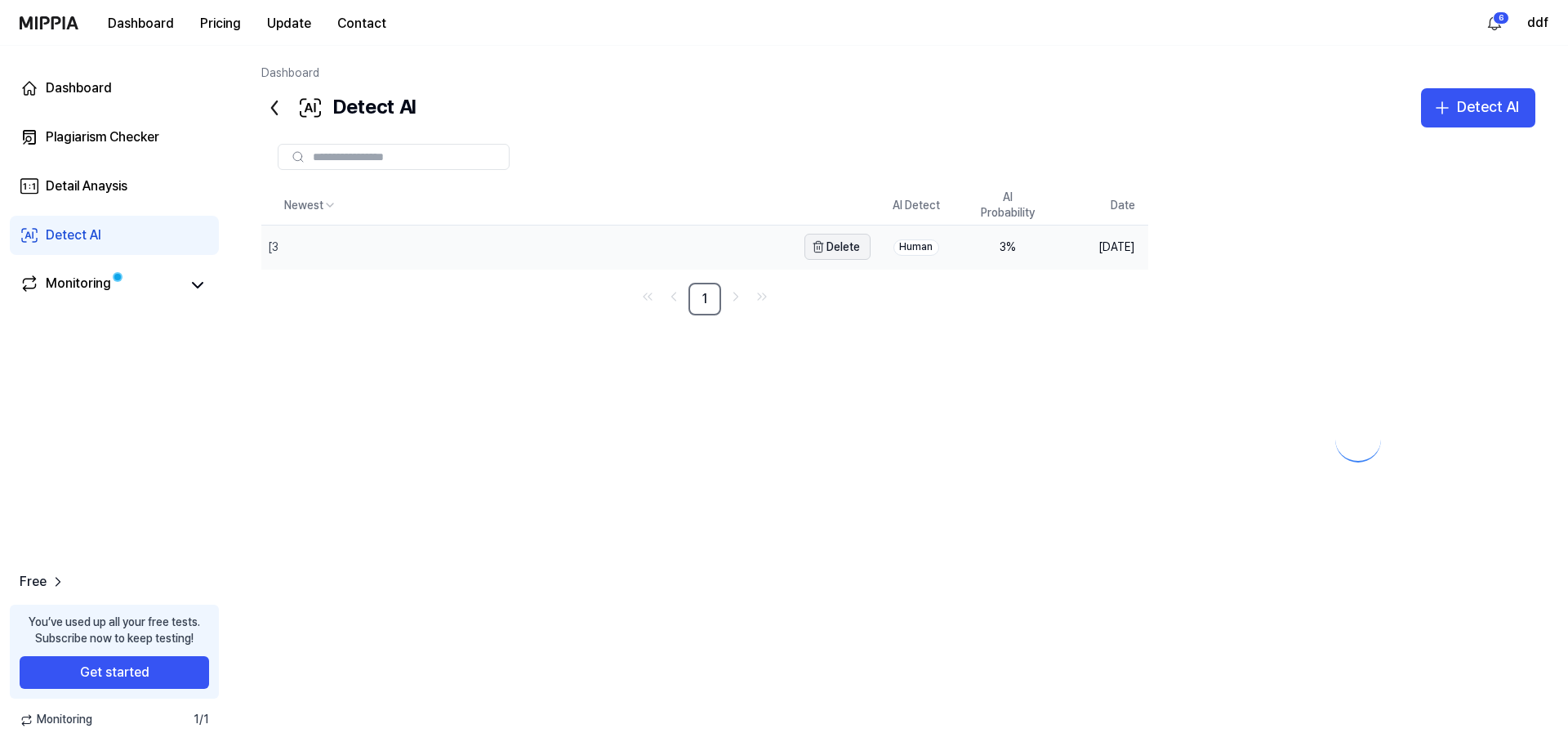
click at [814, 244] on icon "button" at bounding box center [817, 247] width 7 height 9
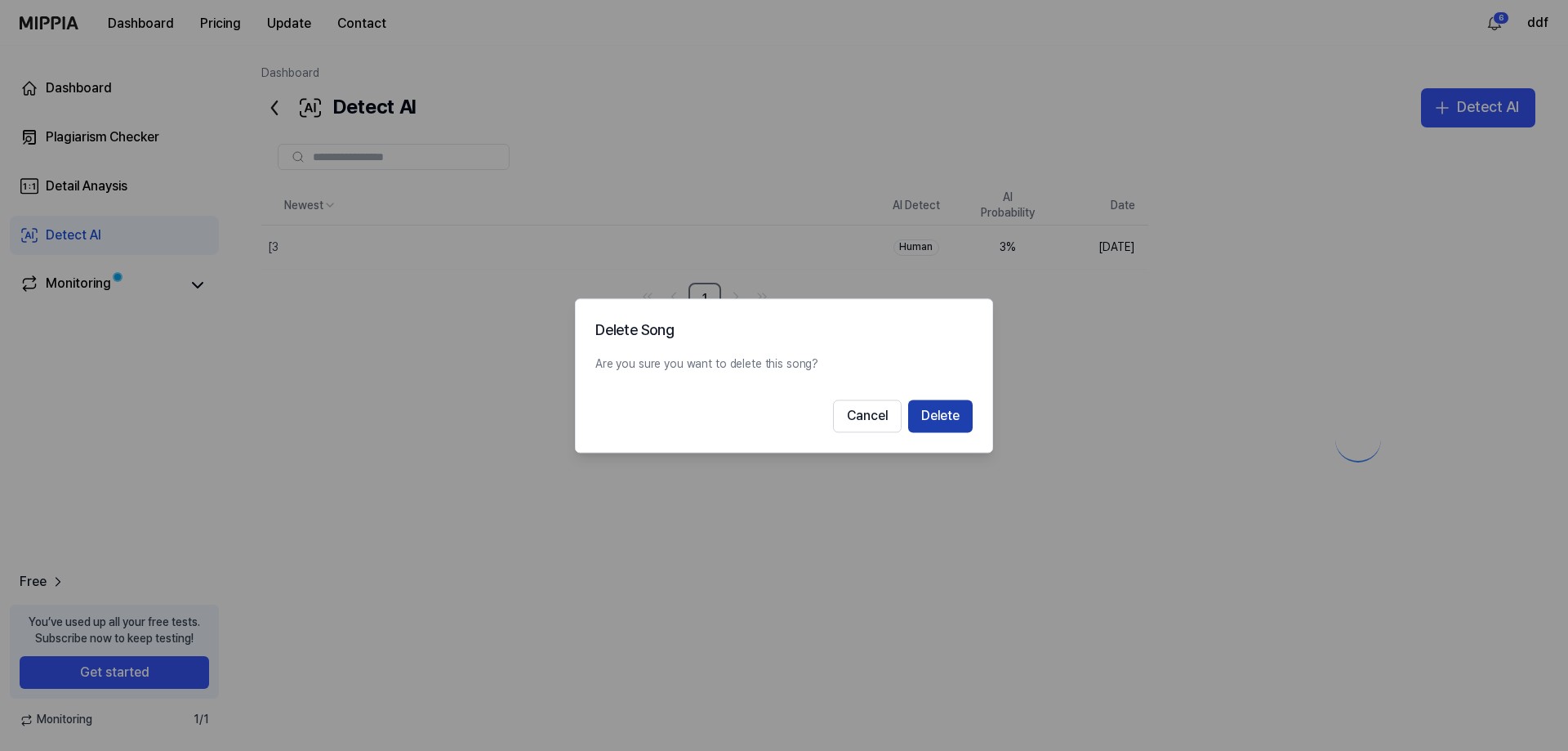
click at [941, 415] on button "Delete" at bounding box center [940, 415] width 65 height 32
